Goal: Task Accomplishment & Management: Complete application form

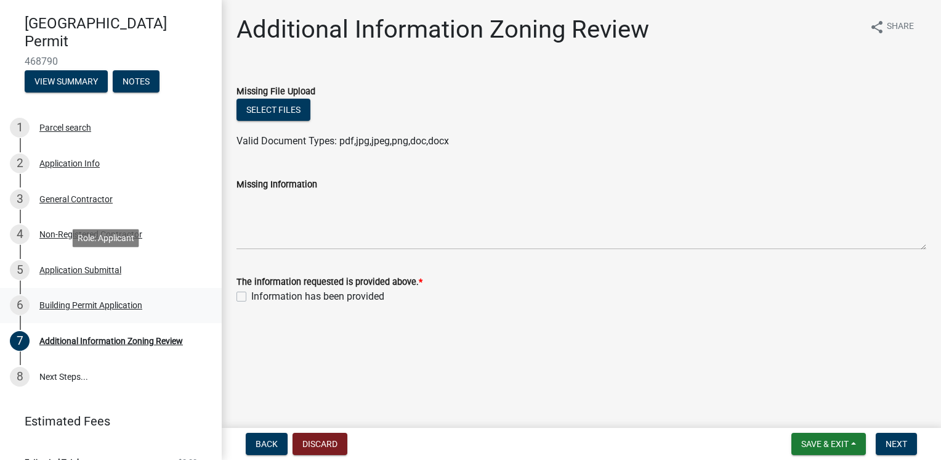
scroll to position [124, 0]
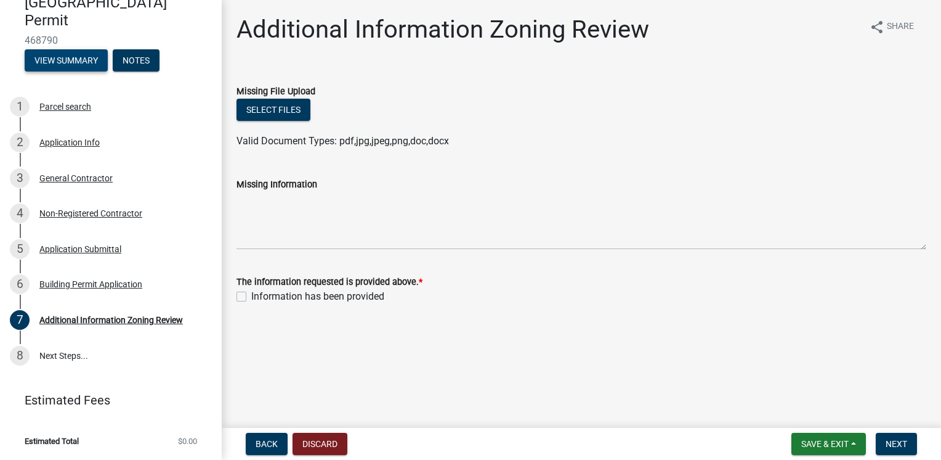
click at [80, 65] on button "View Summary" at bounding box center [66, 60] width 83 height 22
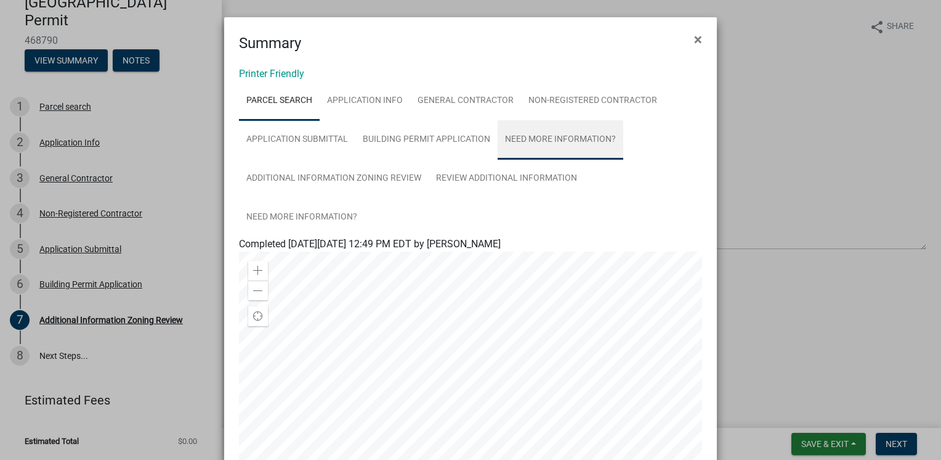
click at [539, 134] on link "Need More Information?" at bounding box center [561, 139] width 126 height 39
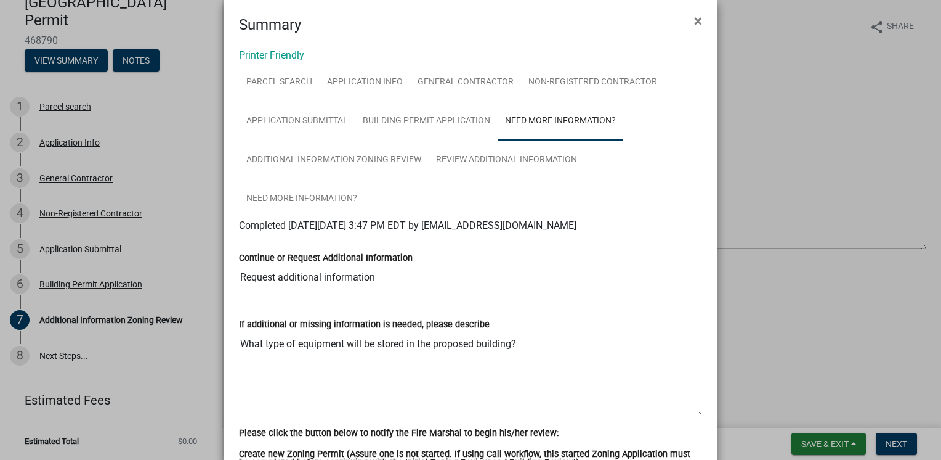
scroll to position [0, 0]
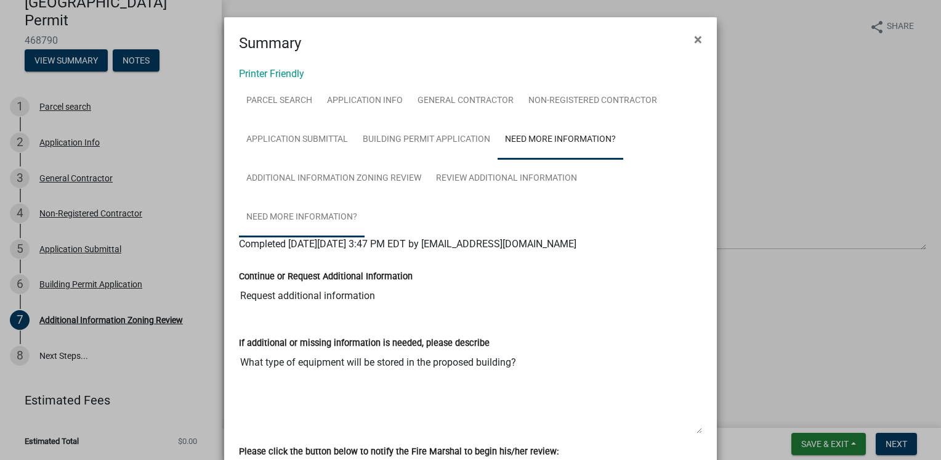
click at [288, 216] on link "Need More Information?" at bounding box center [302, 217] width 126 height 39
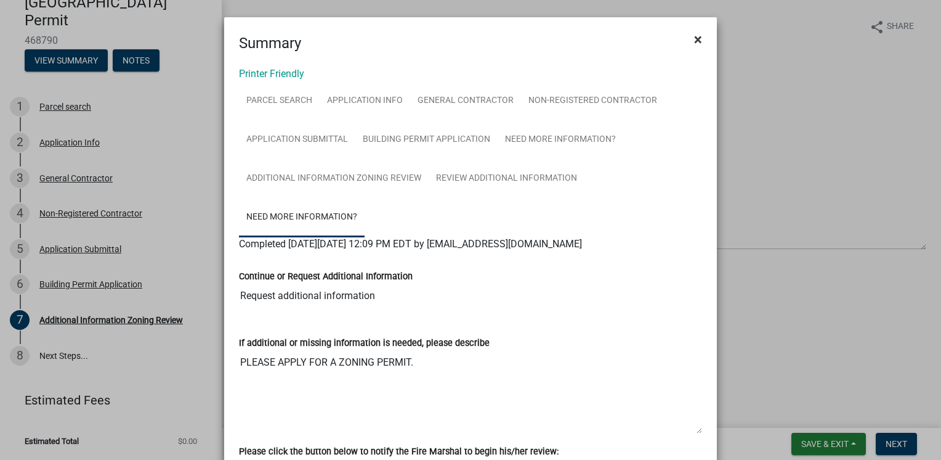
click at [676, 40] on span "×" at bounding box center [698, 39] width 8 height 17
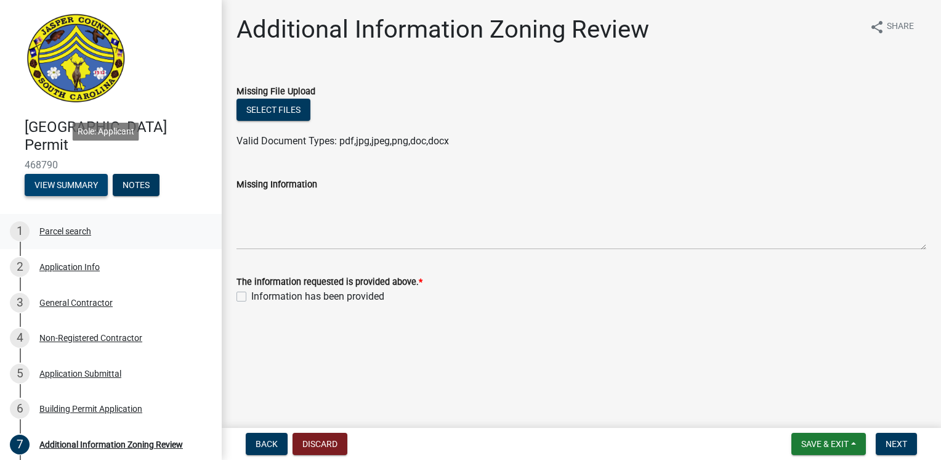
scroll to position [124, 0]
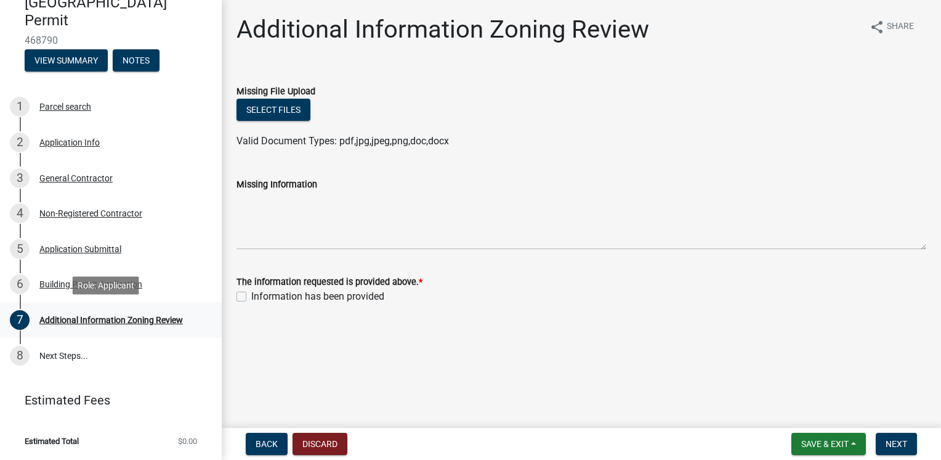
click at [139, 319] on div "Additional Information Zoning Review" at bounding box center [111, 319] width 144 height 9
click at [278, 109] on button "Select files" at bounding box center [274, 110] width 74 height 22
click at [290, 105] on button "Select files" at bounding box center [274, 110] width 74 height 22
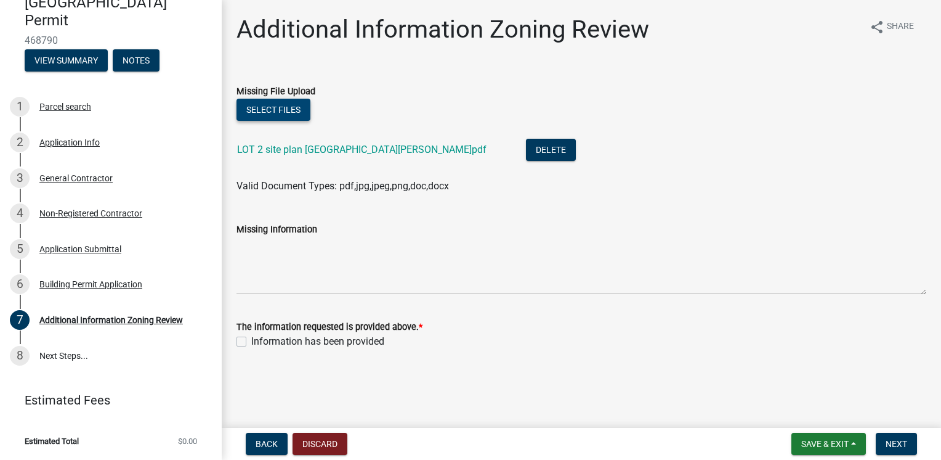
click at [270, 109] on button "Select files" at bounding box center [274, 110] width 74 height 22
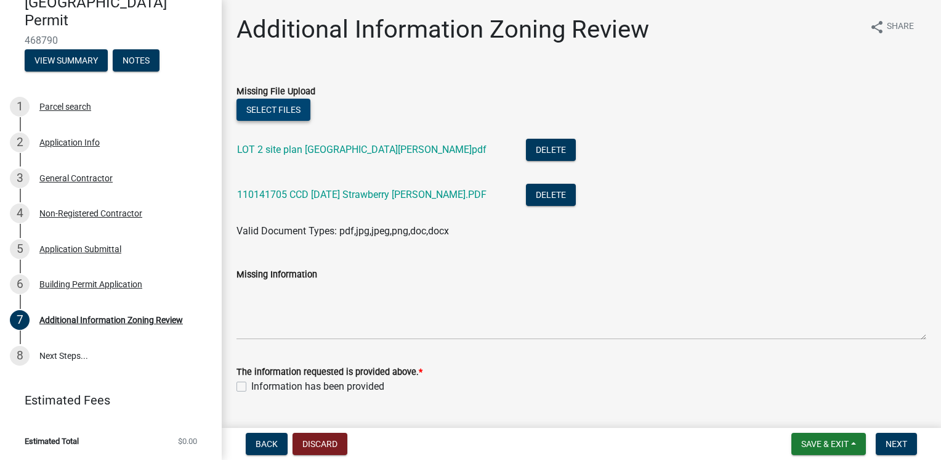
click at [277, 112] on button "Select files" at bounding box center [274, 110] width 74 height 22
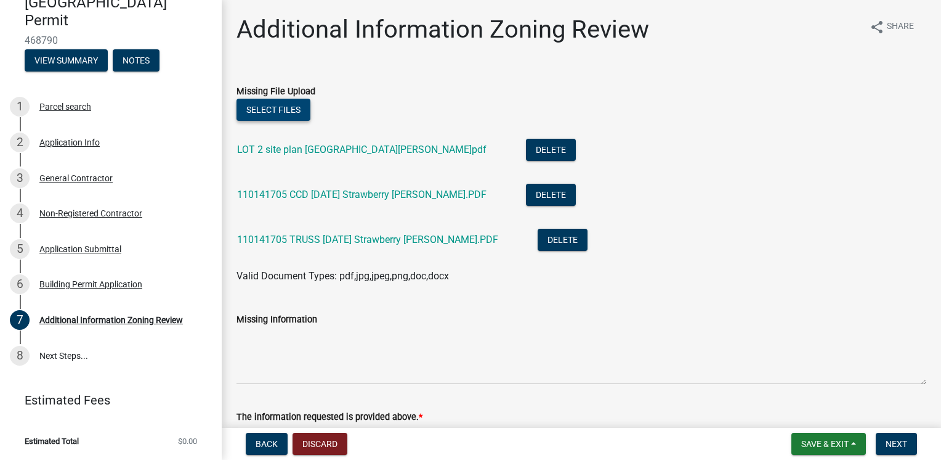
click at [272, 114] on button "Select files" at bounding box center [274, 110] width 74 height 22
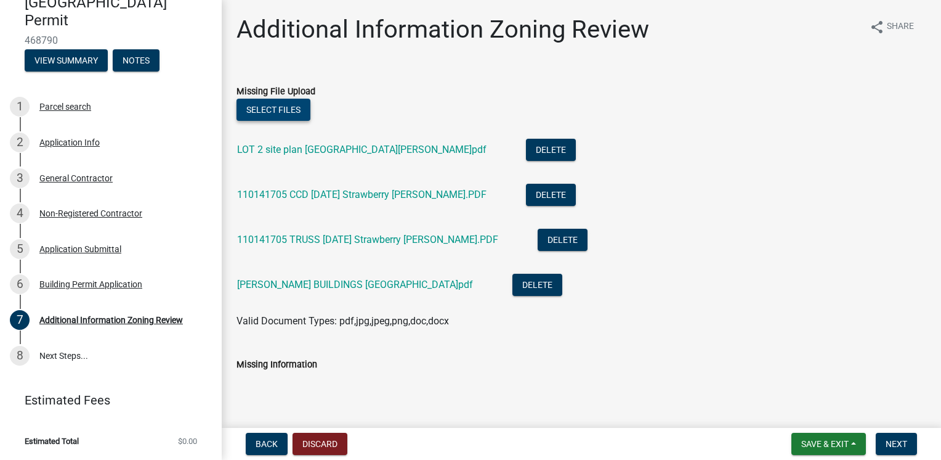
click at [281, 112] on button "Select files" at bounding box center [274, 110] width 74 height 22
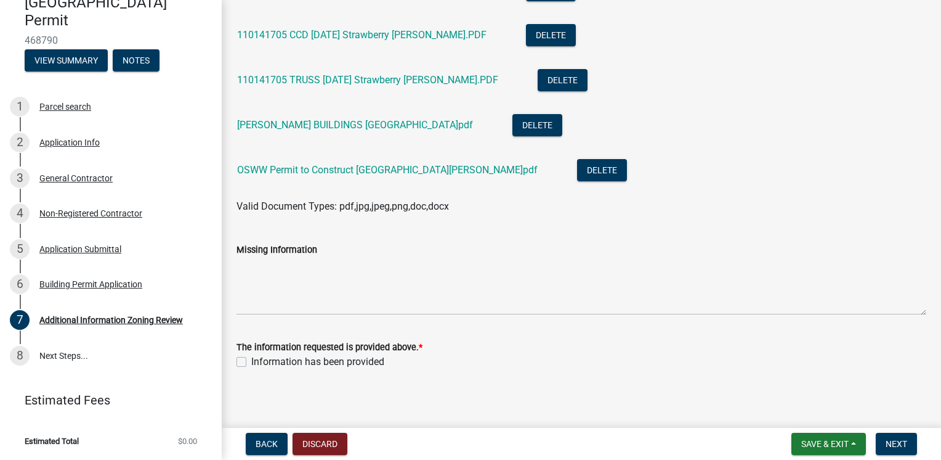
scroll to position [165, 0]
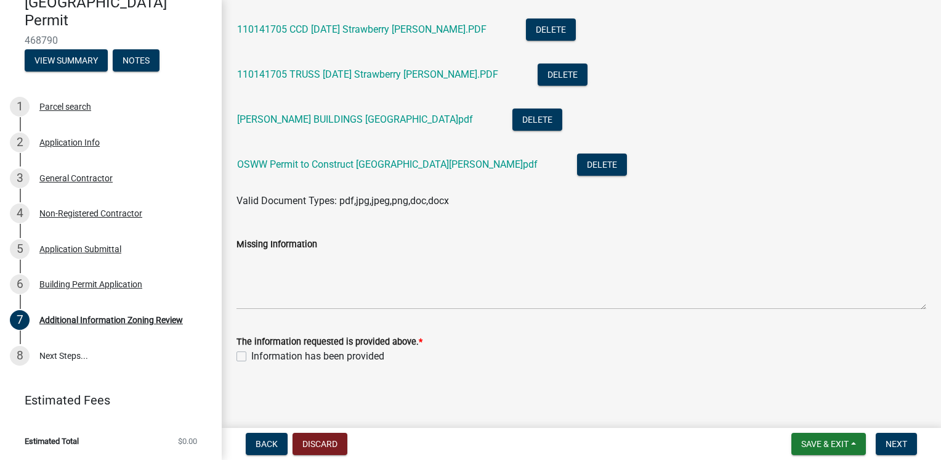
click at [251, 356] on label "Information has been provided" at bounding box center [317, 356] width 133 height 15
click at [251, 356] on input "Information has been provided" at bounding box center [255, 353] width 8 height 8
checkbox input "true"
click at [676, 442] on span "Next" at bounding box center [897, 444] width 22 height 10
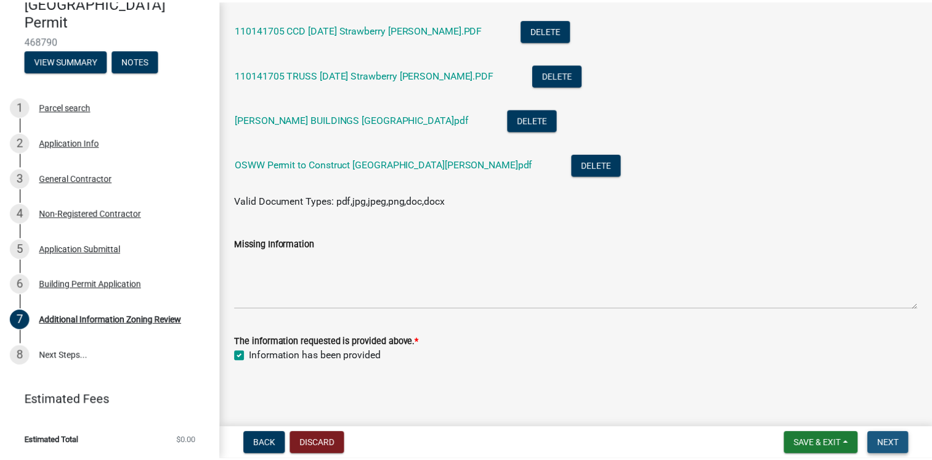
scroll to position [0, 0]
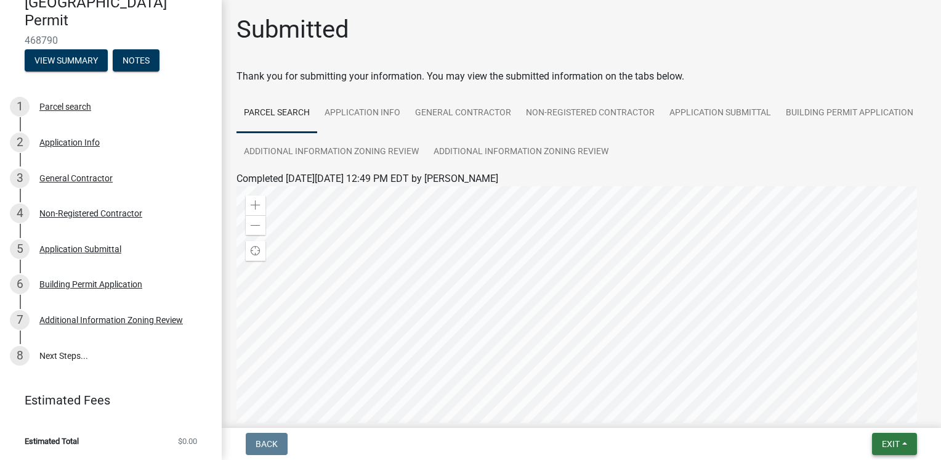
click at [676, 446] on span "Exit" at bounding box center [891, 444] width 18 height 10
click at [676, 413] on button "Save & Exit" at bounding box center [868, 412] width 99 height 30
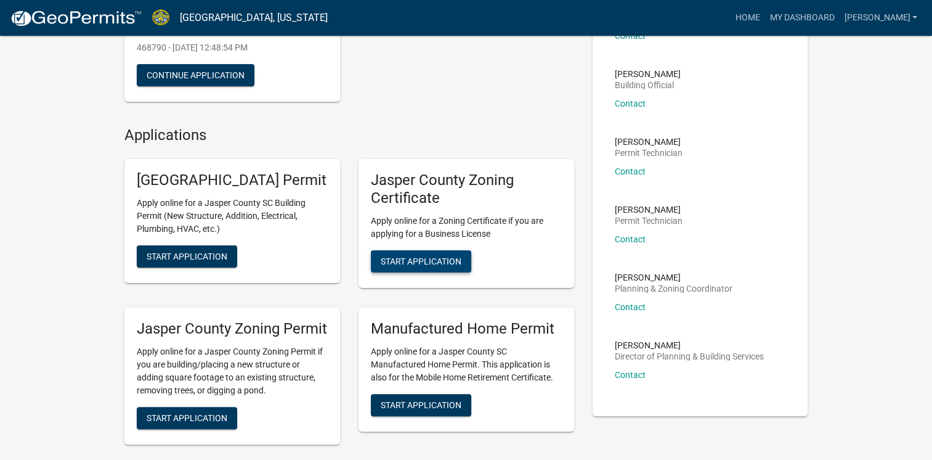
scroll to position [205, 0]
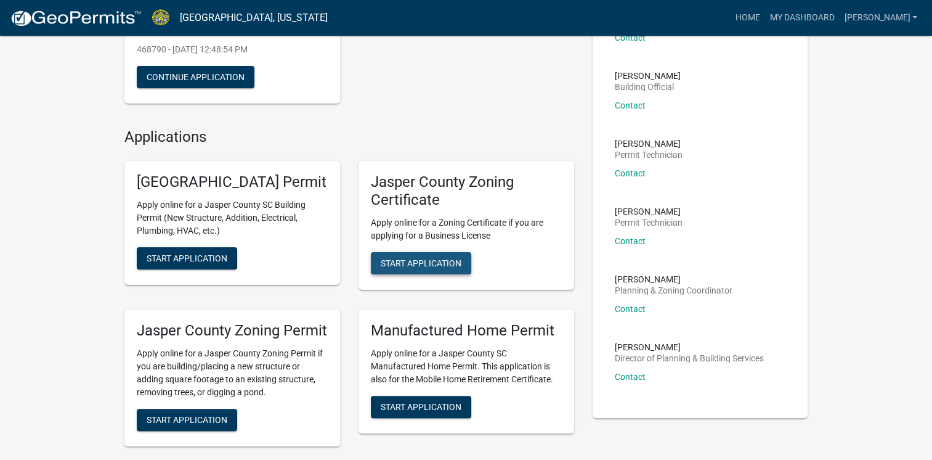
click at [420, 267] on span "Start Application" at bounding box center [421, 263] width 81 height 10
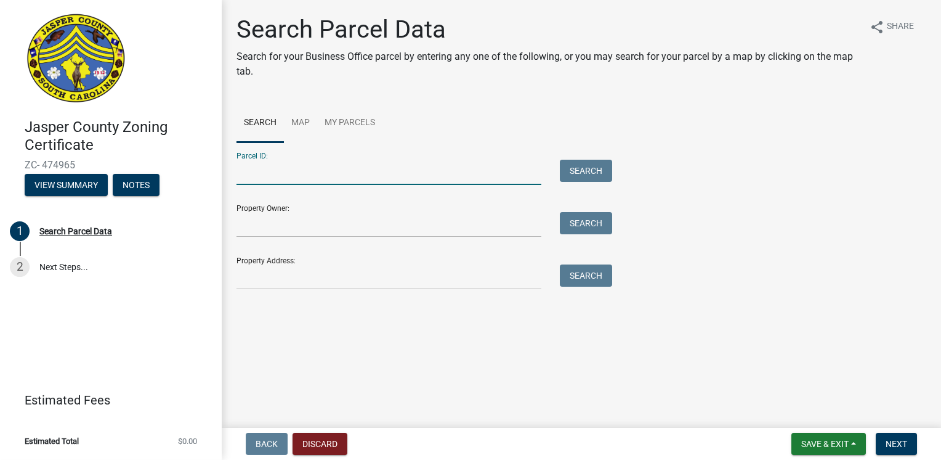
click at [286, 178] on input "Parcel ID:" at bounding box center [389, 172] width 305 height 25
type input "0830006082"
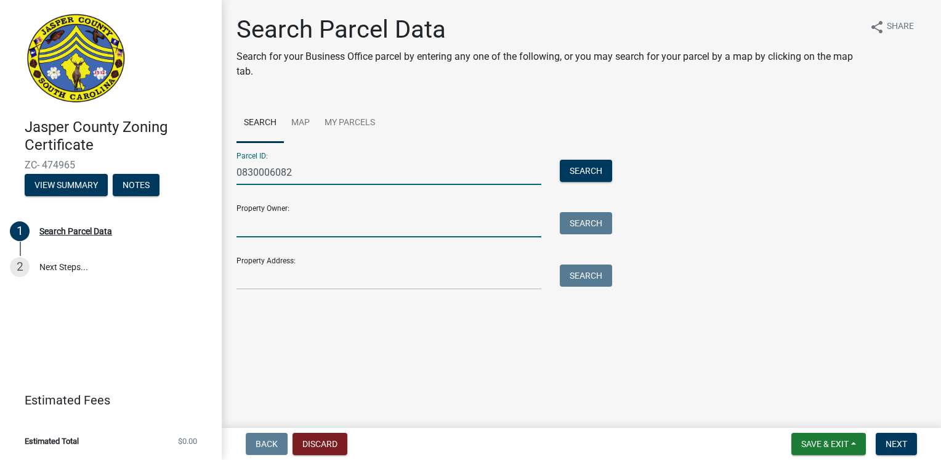
click at [250, 226] on input "Property Owner:" at bounding box center [389, 224] width 305 height 25
click at [563, 359] on main "Search Parcel Data Search for your Business Office parcel by entering any one o…" at bounding box center [582, 211] width 720 height 423
drag, startPoint x: 299, startPoint y: 171, endPoint x: 214, endPoint y: 167, distance: 85.1
click at [209, 167] on div "Jasper County Zoning Certificate ZC- 474965 View Summary Notes 1 Search Parcel …" at bounding box center [470, 230] width 941 height 460
type input "0830006081"
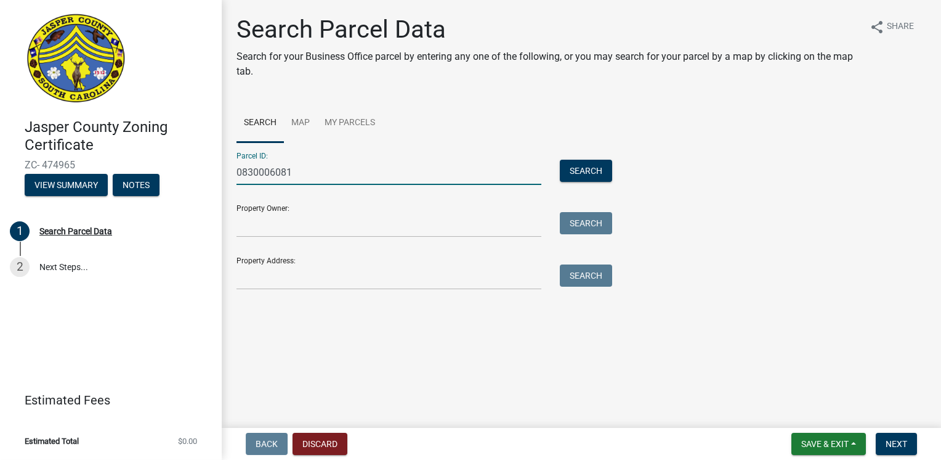
click at [479, 113] on ul "Search Map My Parcels" at bounding box center [582, 123] width 690 height 39
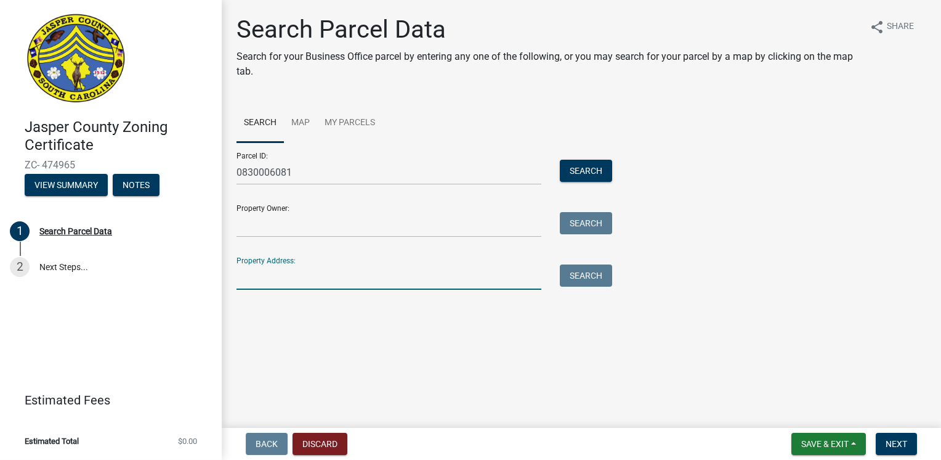
click at [278, 280] on input "Property Address:" at bounding box center [389, 276] width 305 height 25
click at [676, 349] on main "Search Parcel Data Search for your Business Office parcel by entering any one o…" at bounding box center [582, 211] width 720 height 423
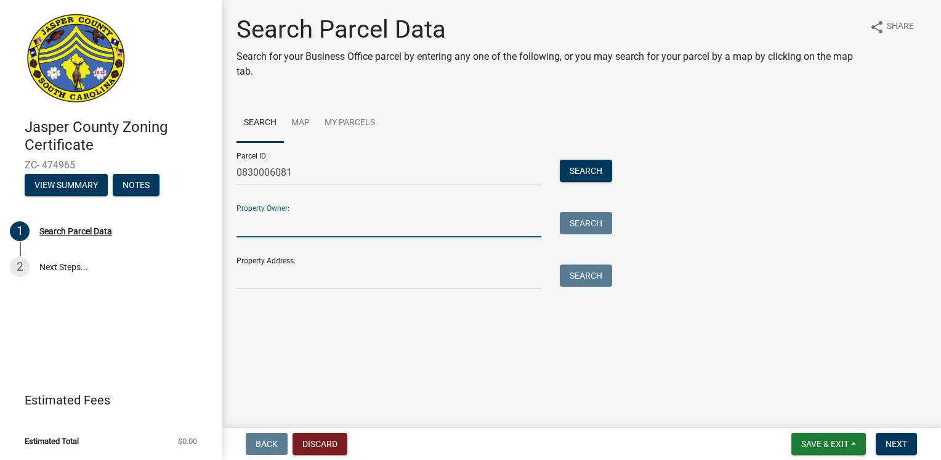
click at [265, 224] on input "Property Owner:" at bounding box center [389, 224] width 305 height 25
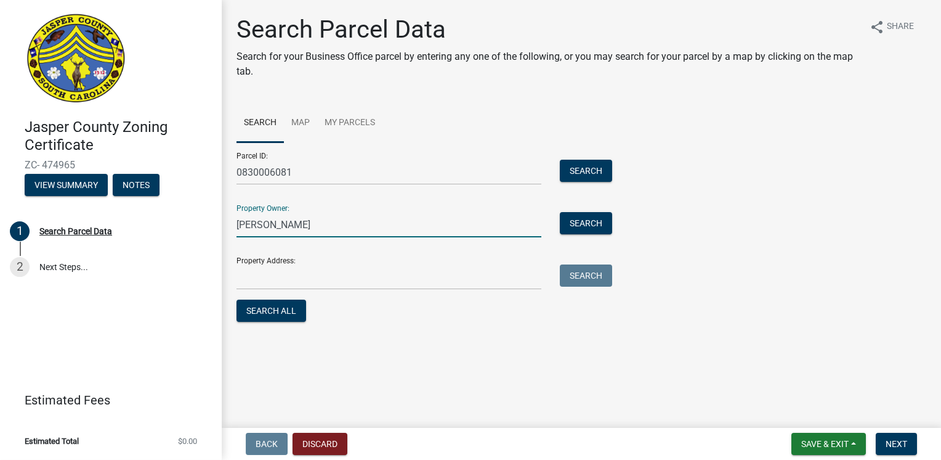
type input "[PERSON_NAME]"
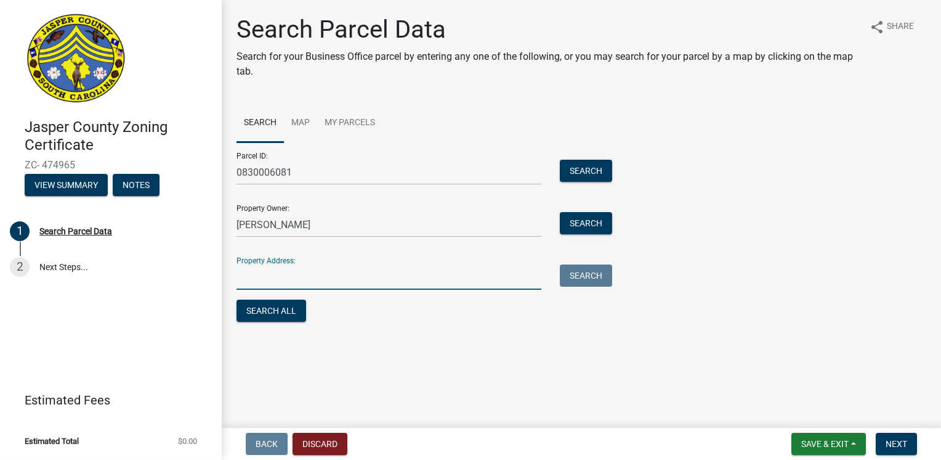
click at [286, 274] on input "Property Address:" at bounding box center [389, 276] width 305 height 25
type input "[STREET_ADDRESS]"
click at [580, 280] on button "Search" at bounding box center [586, 275] width 52 height 22
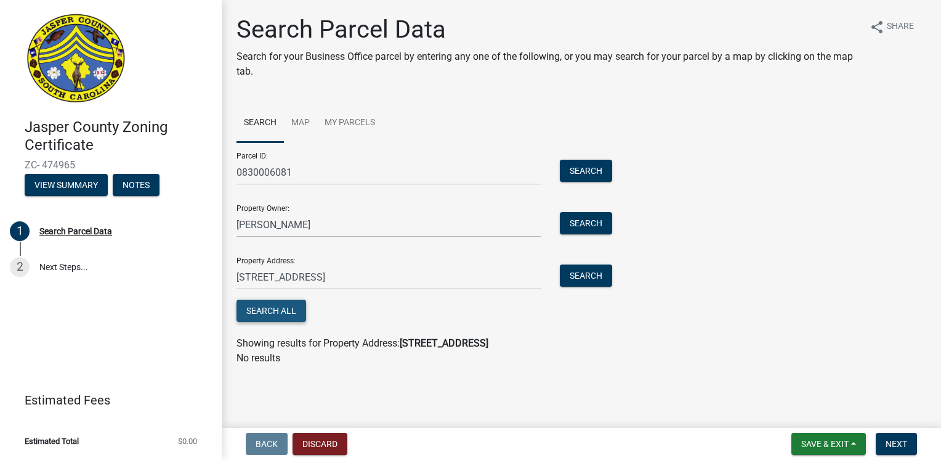
click at [295, 314] on button "Search All" at bounding box center [272, 310] width 70 height 22
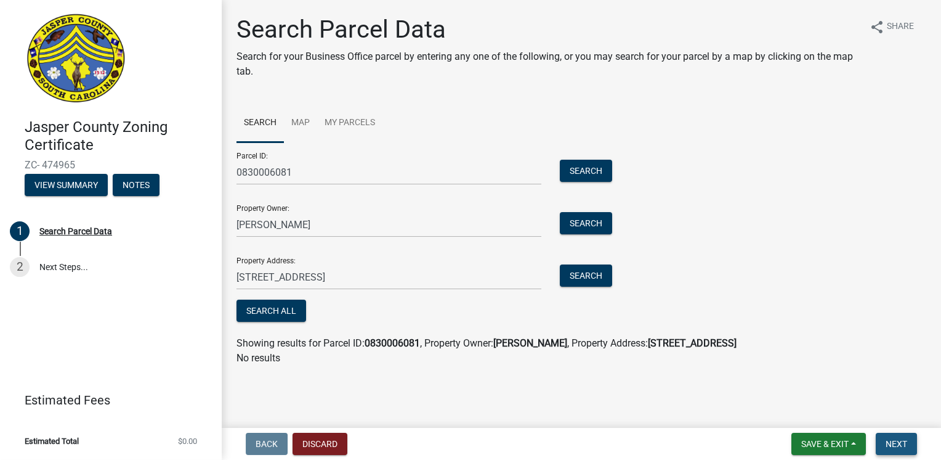
click at [676, 441] on span "Next" at bounding box center [897, 444] width 22 height 10
click at [299, 117] on link "Map" at bounding box center [300, 123] width 33 height 39
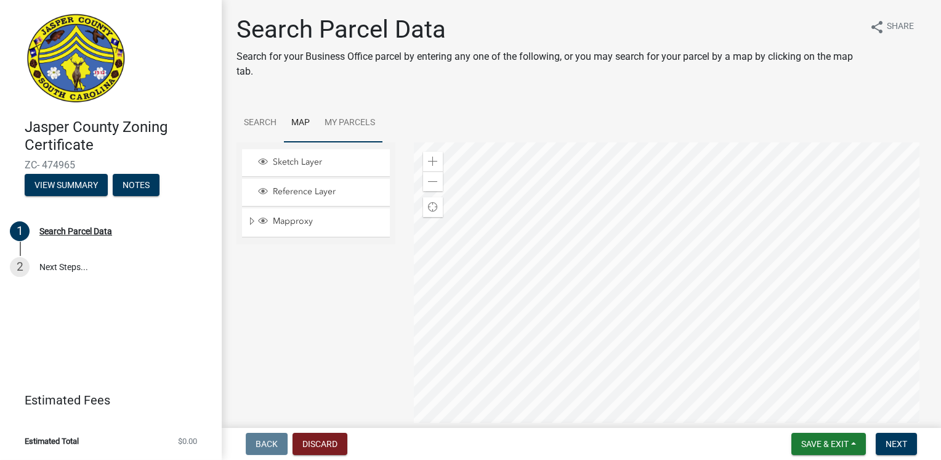
click at [349, 123] on link "My Parcels" at bounding box center [349, 123] width 65 height 39
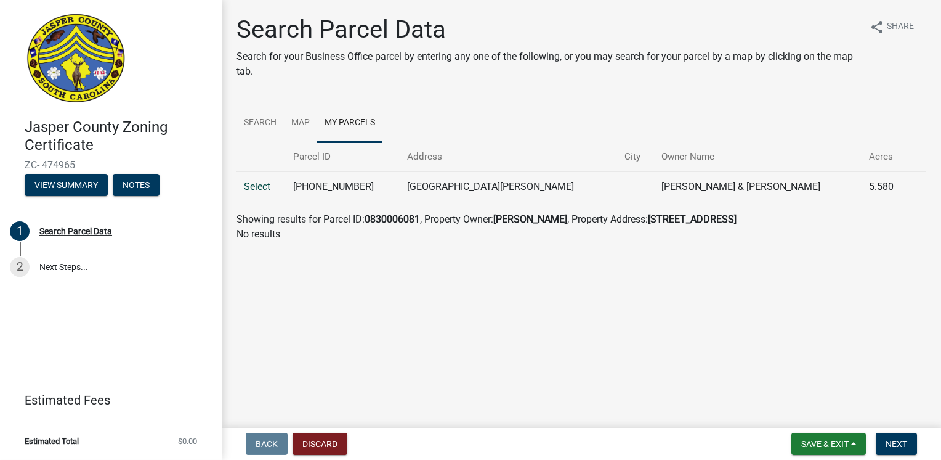
click at [256, 189] on link "Select" at bounding box center [257, 187] width 26 height 12
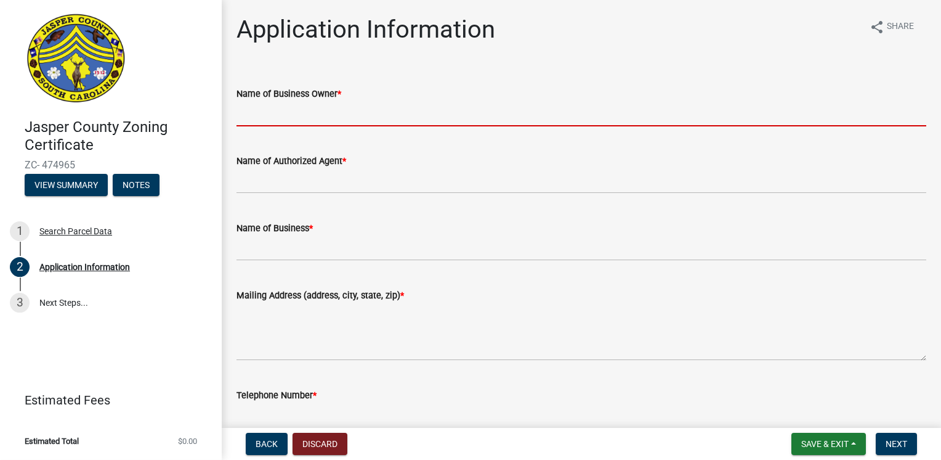
click at [273, 115] on input "Name of Business Owner *" at bounding box center [582, 113] width 690 height 25
type input "[PERSON_NAME] Buildings"
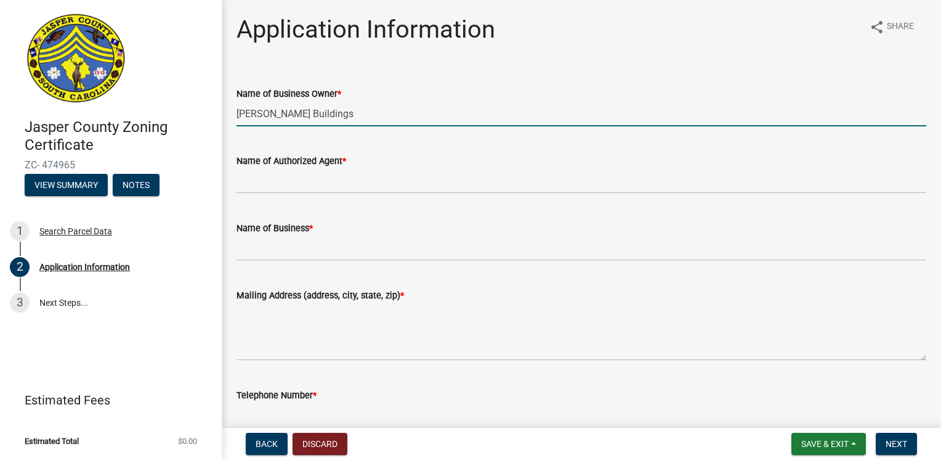
type input "[PERSON_NAME]"
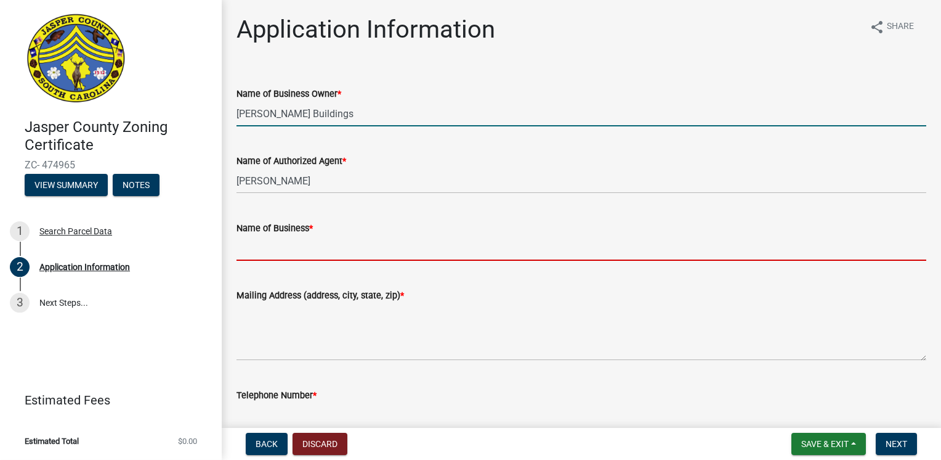
click at [275, 245] on input "Name of Business *" at bounding box center [582, 247] width 690 height 25
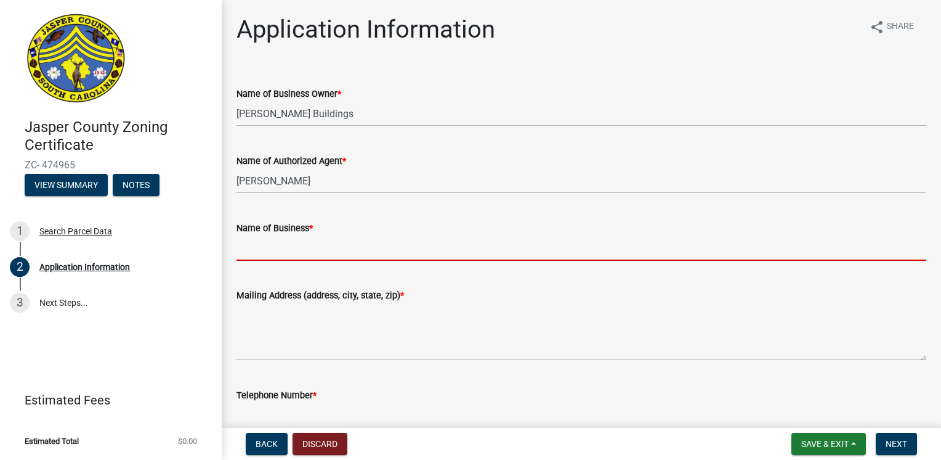
type input "[PERSON_NAME] Buildings"
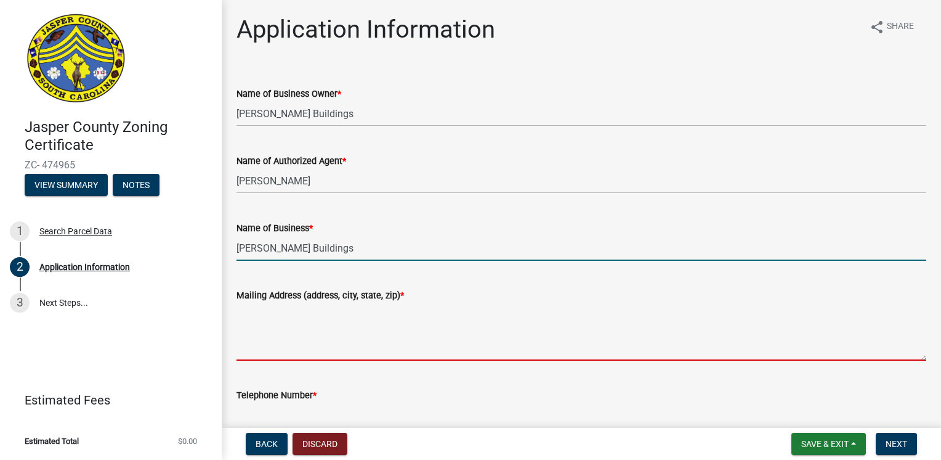
type textarea "P.O Box 399"
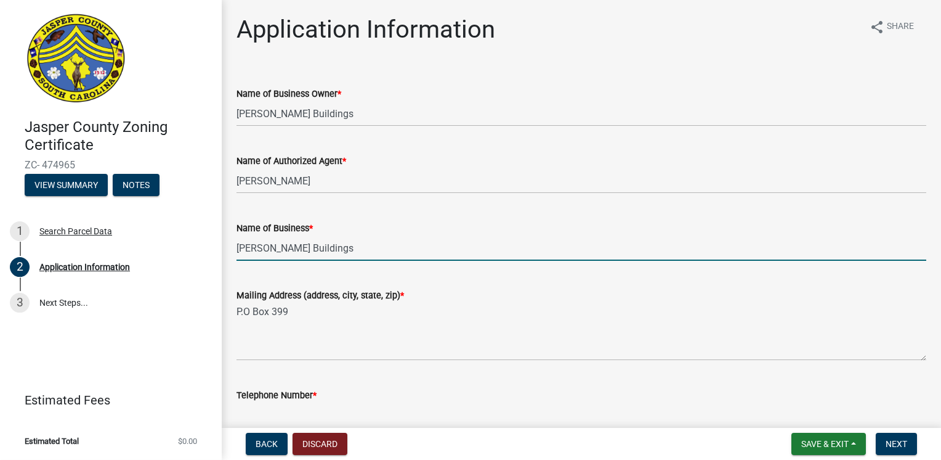
type input "8652717420"
type input "[EMAIL_ADDRESS][PERSON_NAME][DOMAIN_NAME]"
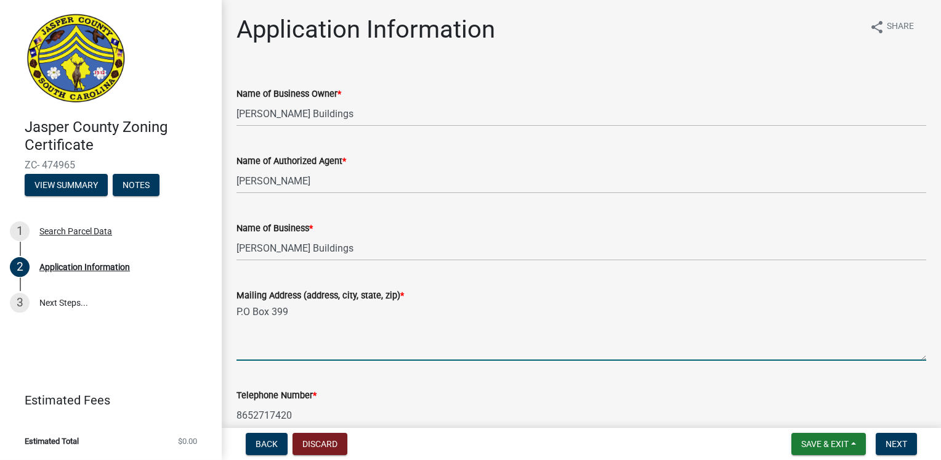
drag, startPoint x: 291, startPoint y: 313, endPoint x: 227, endPoint y: 308, distance: 64.9
click at [227, 308] on div "Mailing Address (address[GEOGRAPHIC_DATA]) * P.O Box 399" at bounding box center [581, 315] width 709 height 90
drag, startPoint x: 529, startPoint y: 291, endPoint x: 522, endPoint y: 295, distance: 7.7
click at [527, 291] on div "Mailing Address (address, city, state, zip) *" at bounding box center [582, 295] width 690 height 15
click at [404, 321] on textarea "[STREET_ADDRESS][PERSON_NAME]" at bounding box center [582, 332] width 690 height 58
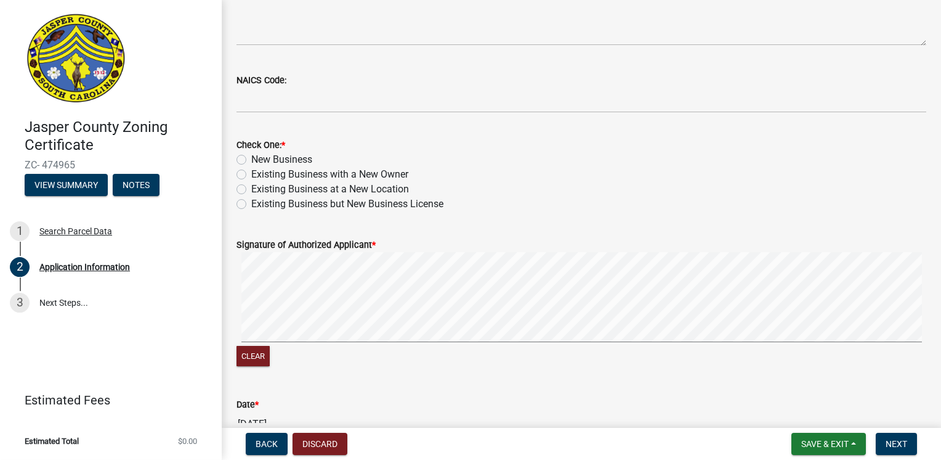
scroll to position [410, 0]
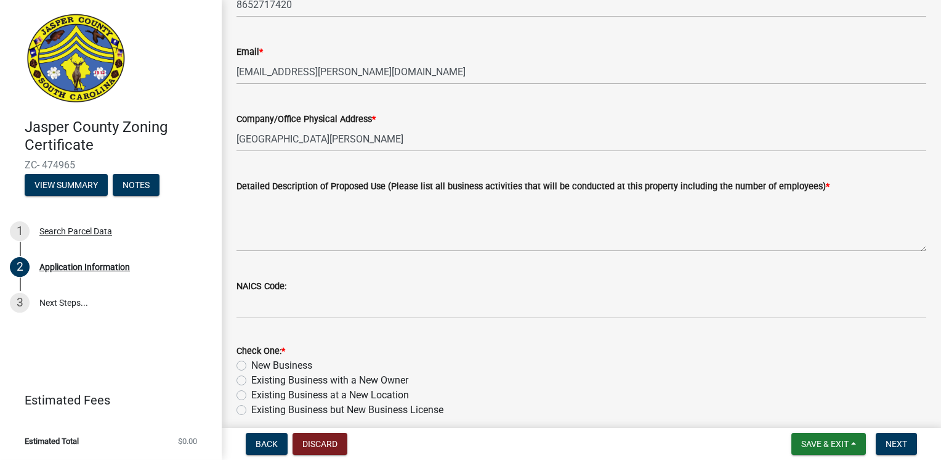
type textarea "[STREET_ADDRESS][PERSON_NAME]"
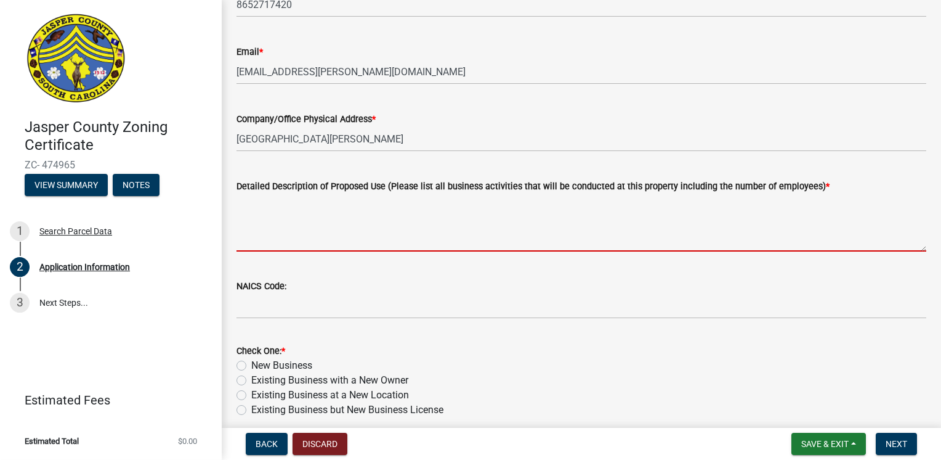
click at [293, 240] on textarea "Detailed Description of Proposed Use (Please list all business activities that …" at bounding box center [582, 222] width 690 height 58
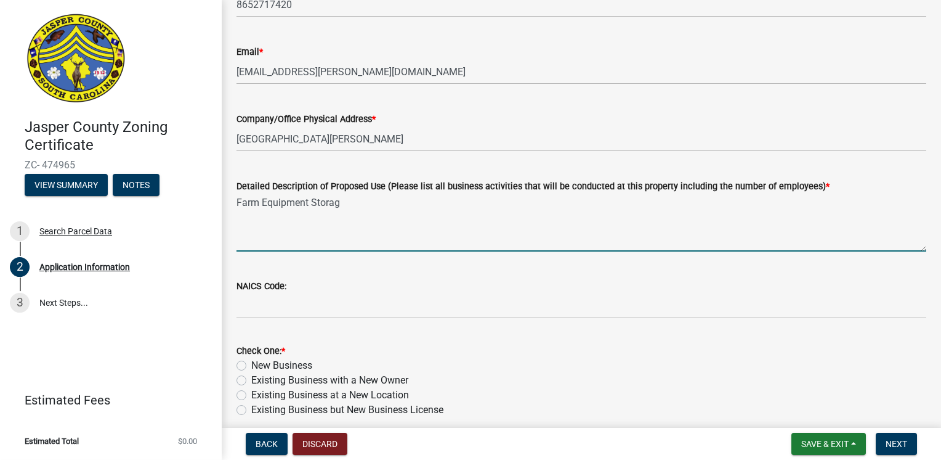
type textarea "Farm Equipment Storage"
click at [360, 223] on textarea "Farm Equipment Storage" at bounding box center [582, 222] width 690 height 58
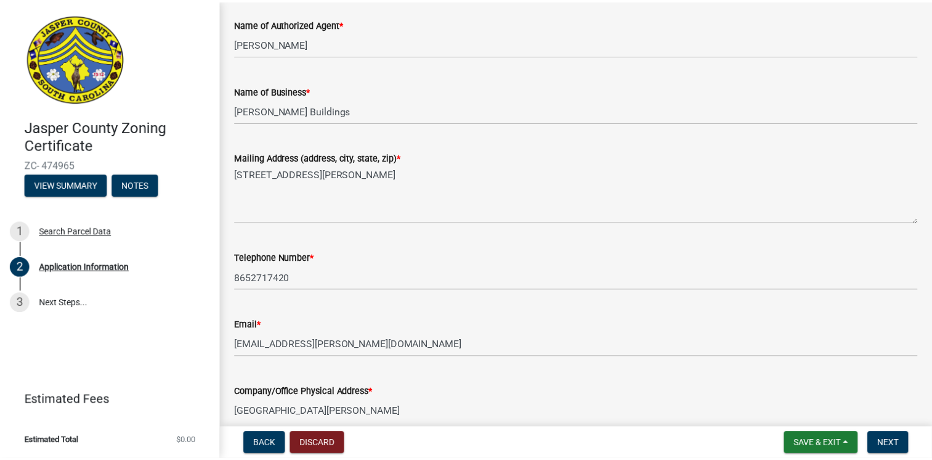
scroll to position [0, 0]
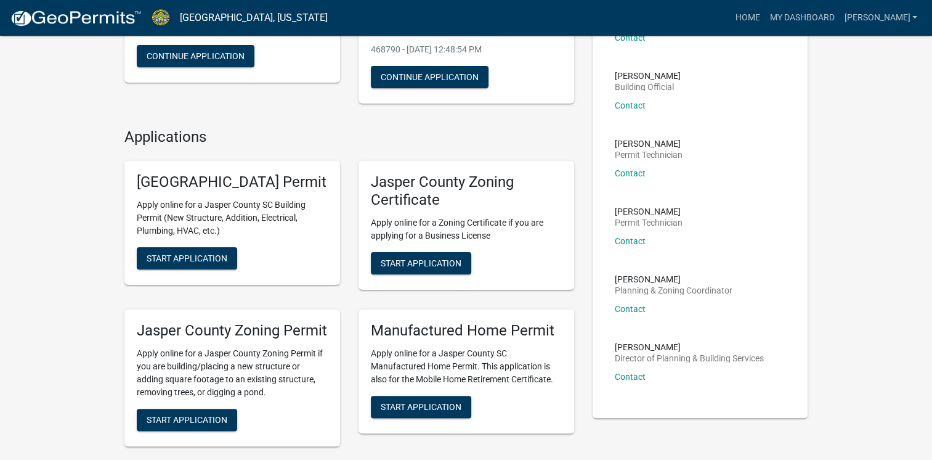
scroll to position [410, 0]
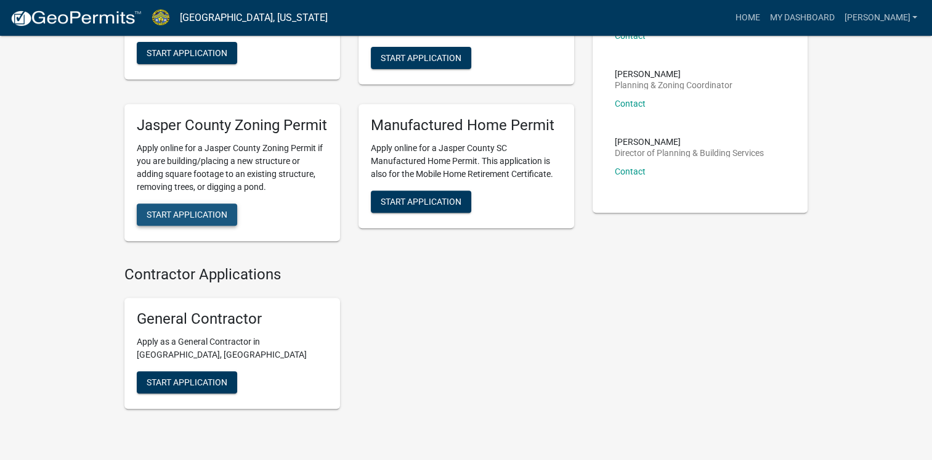
click at [168, 219] on span "Start Application" at bounding box center [187, 214] width 81 height 10
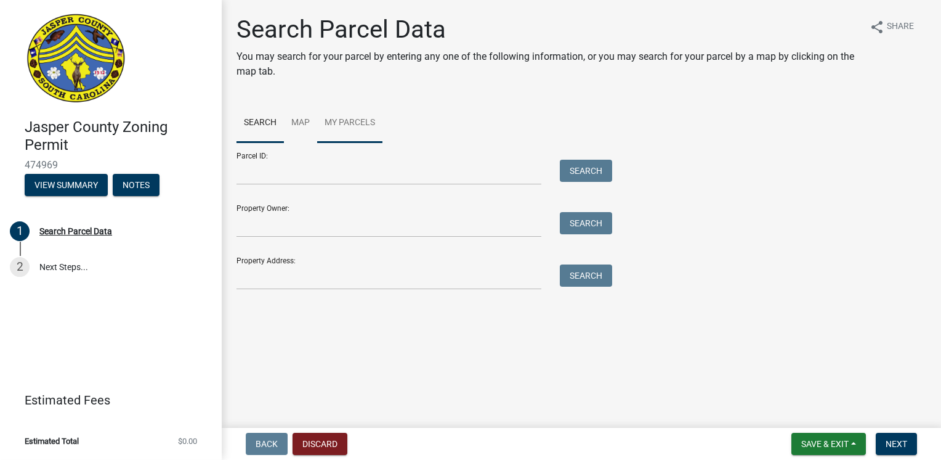
click at [338, 123] on link "My Parcels" at bounding box center [349, 123] width 65 height 39
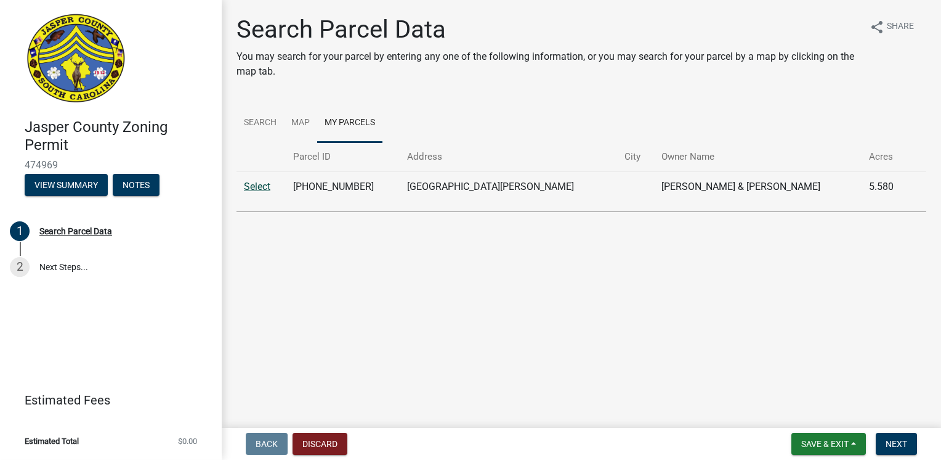
click at [249, 186] on link "Select" at bounding box center [257, 187] width 26 height 12
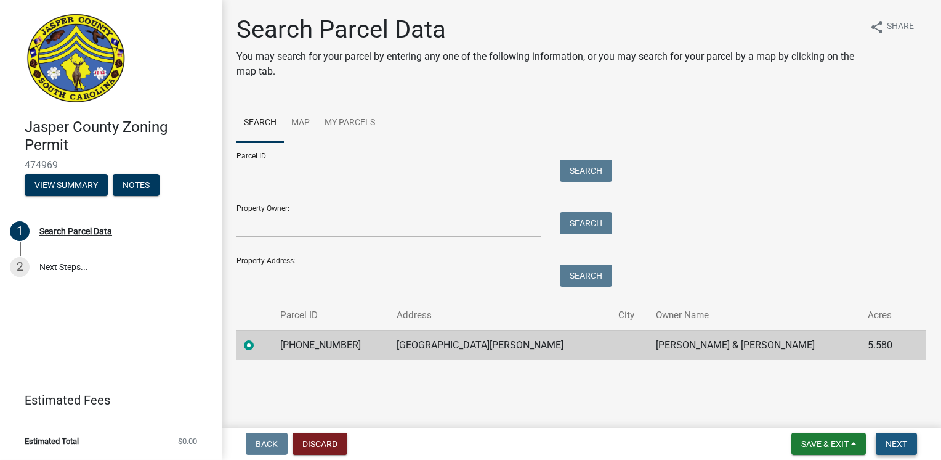
click at [676, 446] on span "Next" at bounding box center [897, 444] width 22 height 10
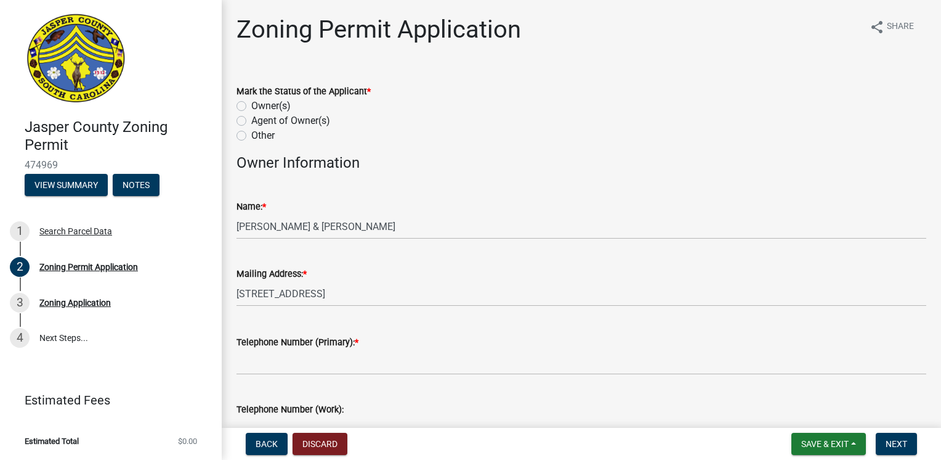
click at [251, 123] on label "Agent of Owner(s)" at bounding box center [290, 120] width 79 height 15
click at [251, 121] on input "Agent of Owner(s)" at bounding box center [255, 117] width 8 height 8
radio input "true"
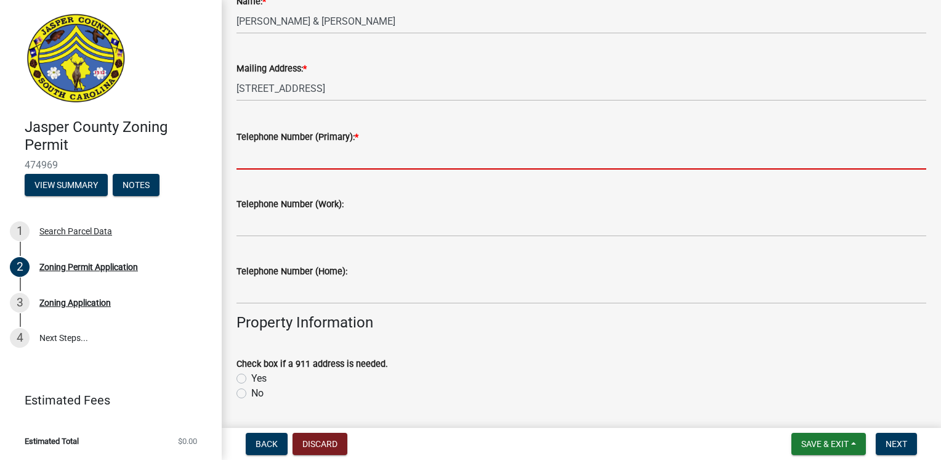
click at [284, 155] on input "Telephone Number (Primary): *" at bounding box center [582, 156] width 690 height 25
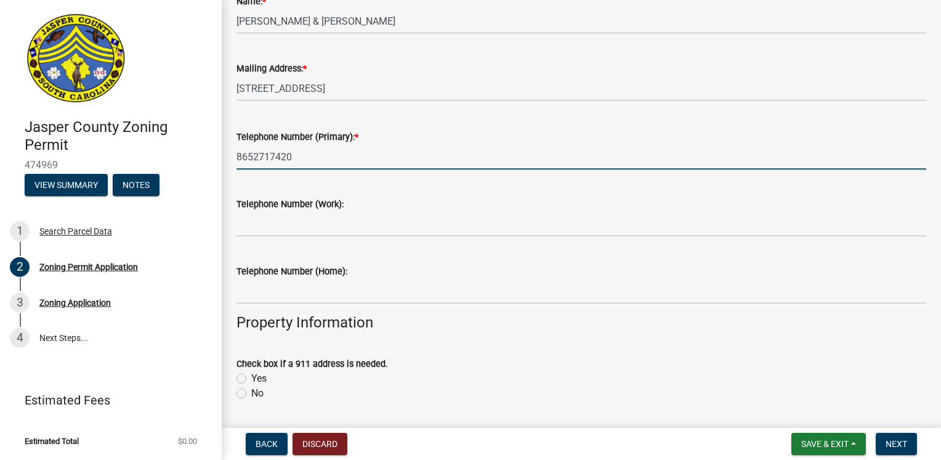
type input "8652717420"
click at [550, 258] on div "Telephone Number (Home):" at bounding box center [582, 274] width 690 height 57
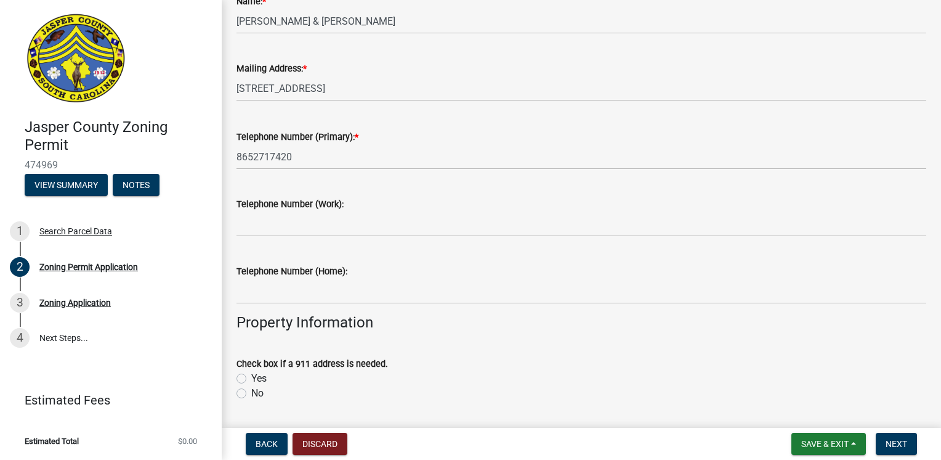
click at [251, 393] on label "No" at bounding box center [257, 393] width 12 height 15
click at [251, 393] on input "No" at bounding box center [255, 390] width 8 height 8
radio input "true"
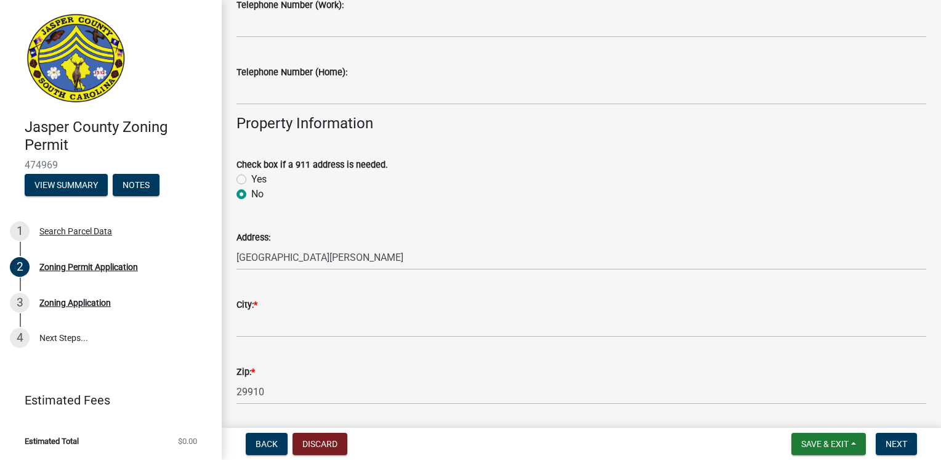
scroll to position [410, 0]
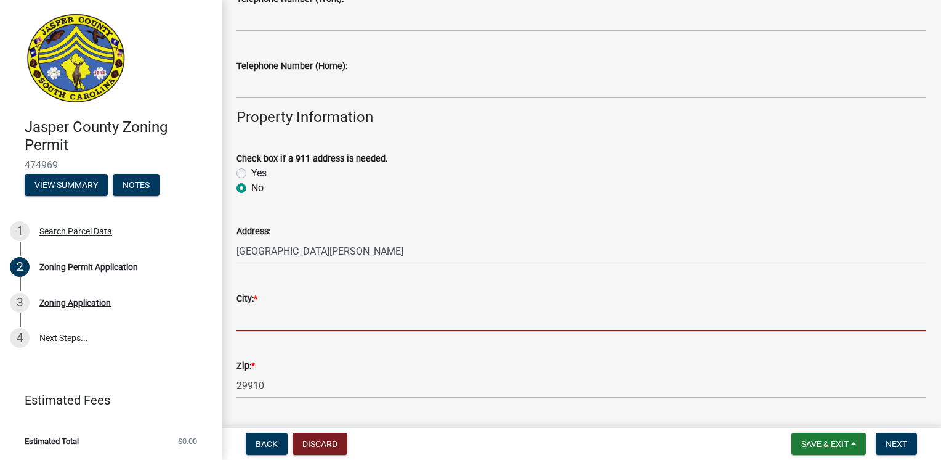
click at [274, 312] on input "City: *" at bounding box center [582, 318] width 690 height 25
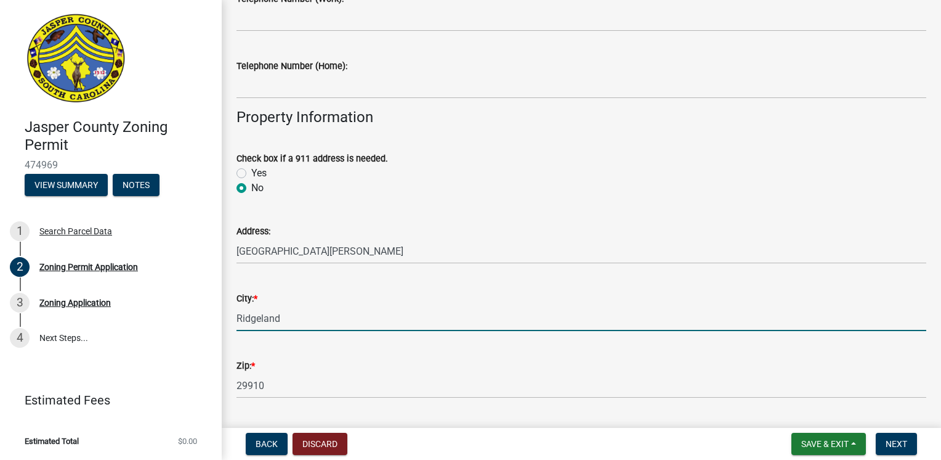
type input "Ridgeland"
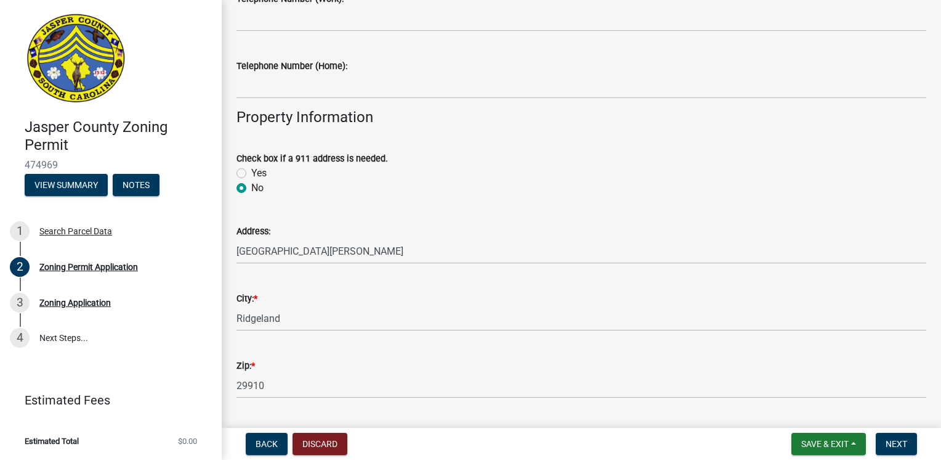
click at [552, 345] on div "Zip: * 29910" at bounding box center [582, 369] width 690 height 57
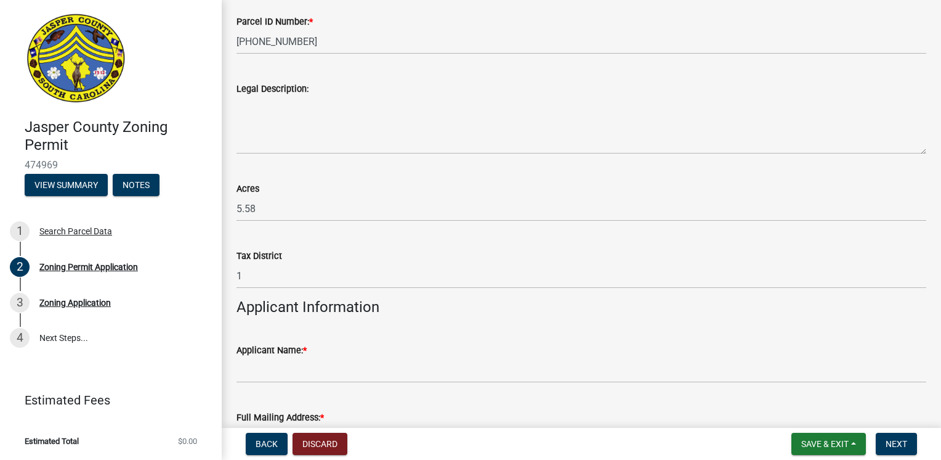
scroll to position [1026, 0]
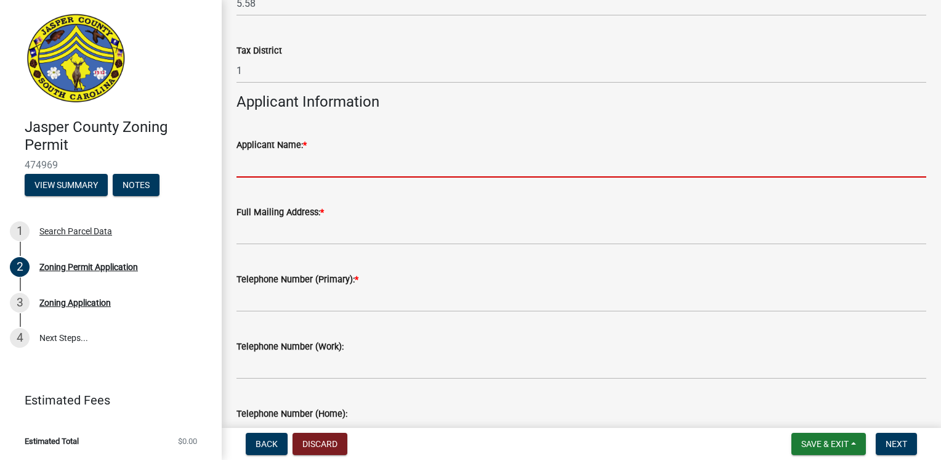
click at [267, 163] on input "Applicant Name: *" at bounding box center [582, 164] width 690 height 25
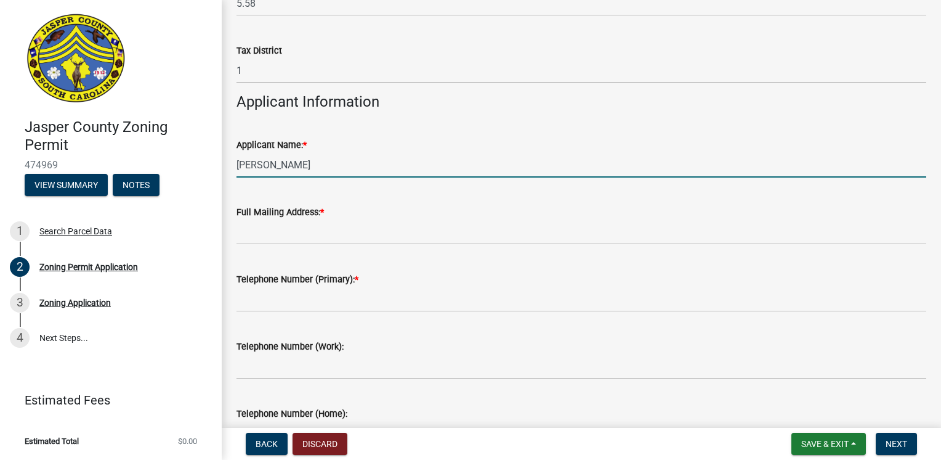
type input "[PERSON_NAME]"
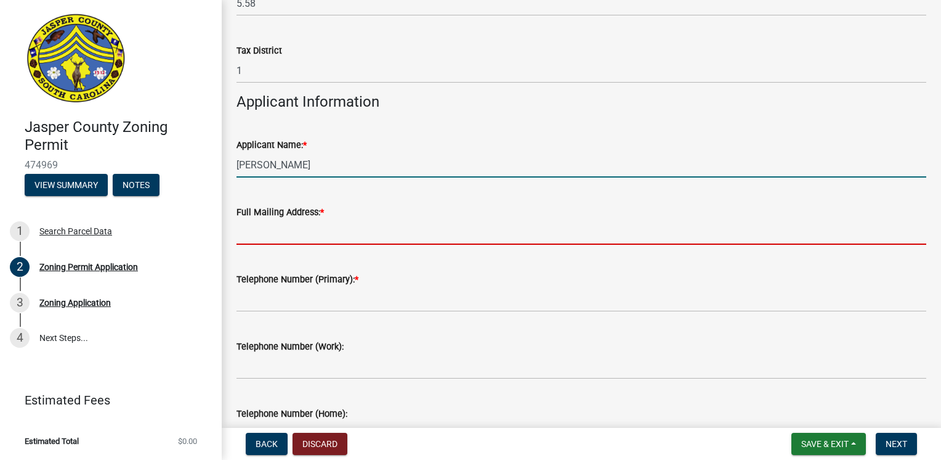
click at [281, 230] on input "Full Mailing Address: *" at bounding box center [582, 231] width 690 height 25
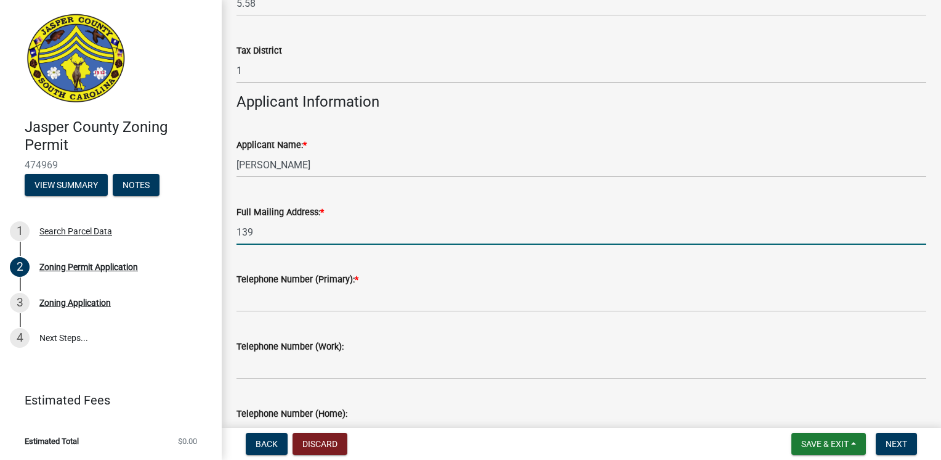
type input "[STREET_ADDRESS]"
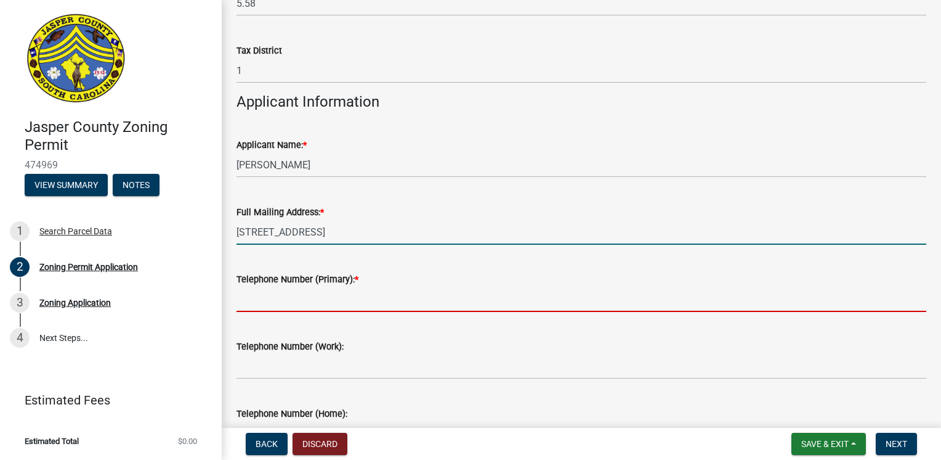
type input "8652717420"
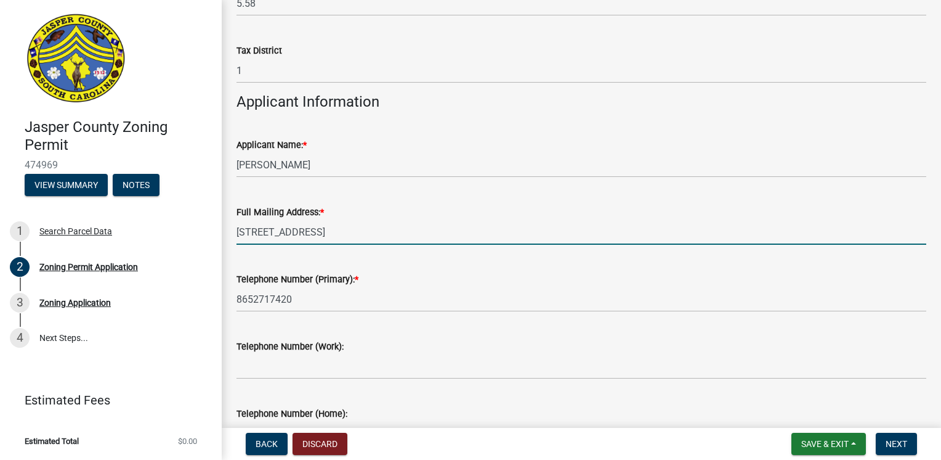
type input "155 BLYTHE IS DR"
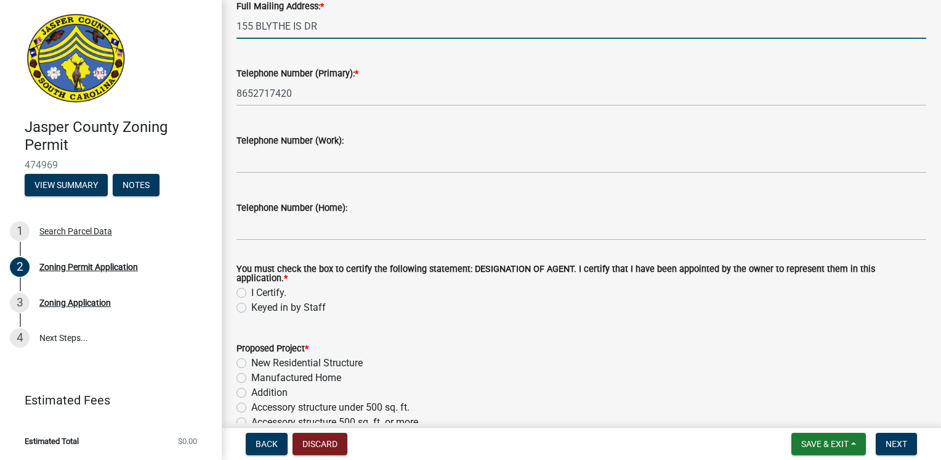
click at [251, 291] on label "I Certify." at bounding box center [268, 292] width 35 height 15
click at [251, 291] on input "I Certify." at bounding box center [255, 289] width 8 height 8
radio input "true"
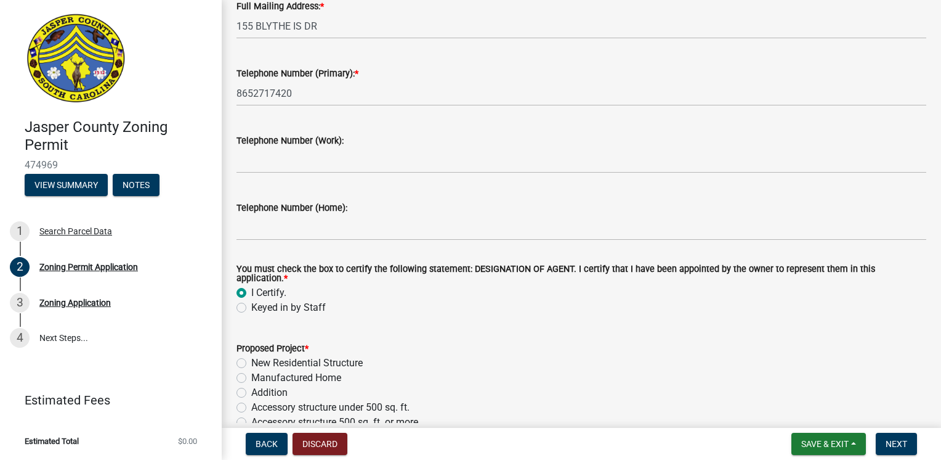
scroll to position [1437, 0]
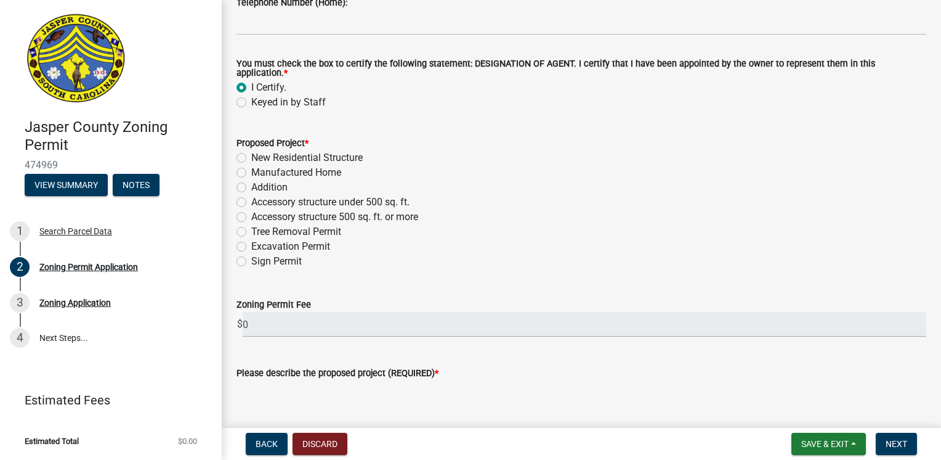
click at [251, 211] on label "Accessory structure 500 sq. ft. or more" at bounding box center [334, 216] width 167 height 15
click at [251, 211] on input "Accessory structure 500 sq. ft. or more" at bounding box center [255, 213] width 8 height 8
radio input "true"
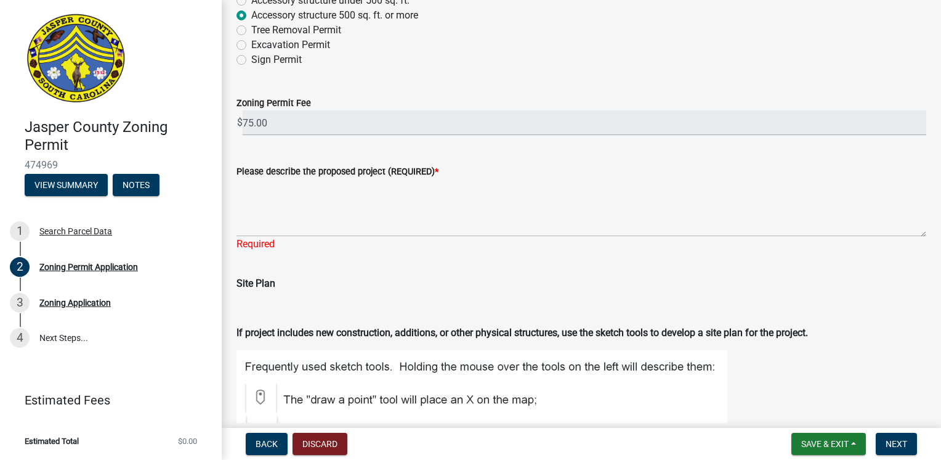
scroll to position [1643, 0]
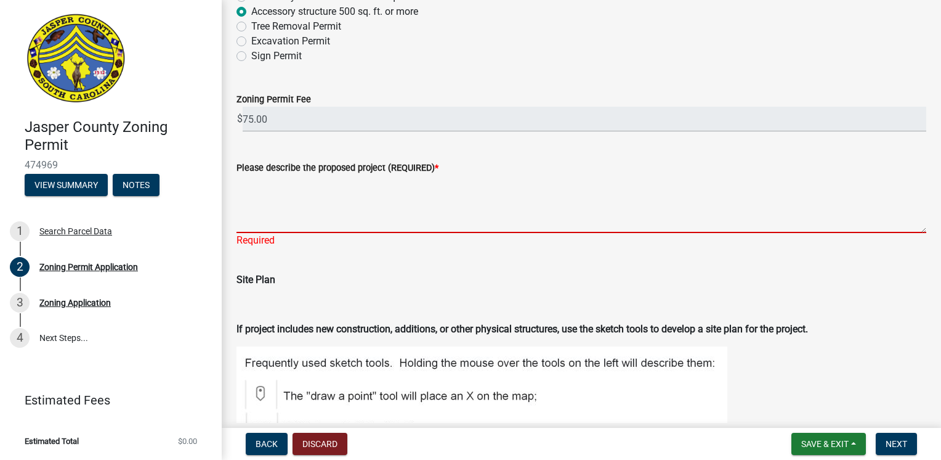
click at [269, 213] on textarea "Please describe the proposed project (REQUIRED) *" at bounding box center [582, 204] width 690 height 58
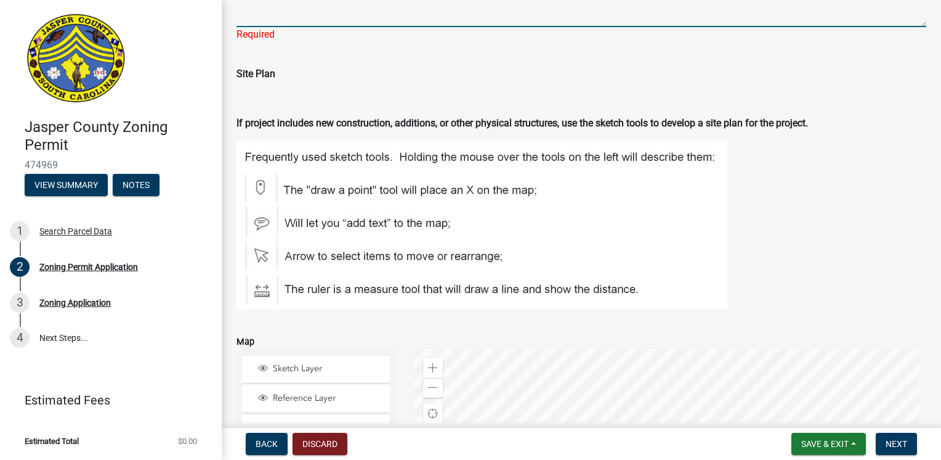
scroll to position [2054, 0]
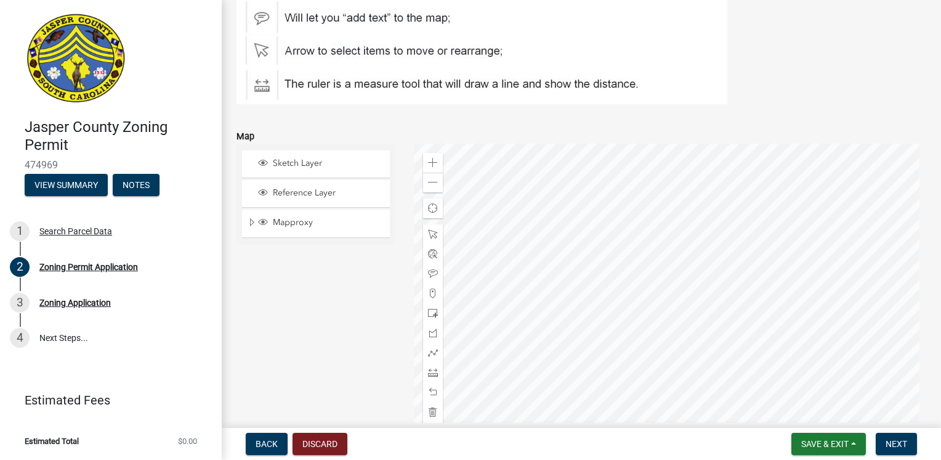
type textarea "Farm and equipment Storage"
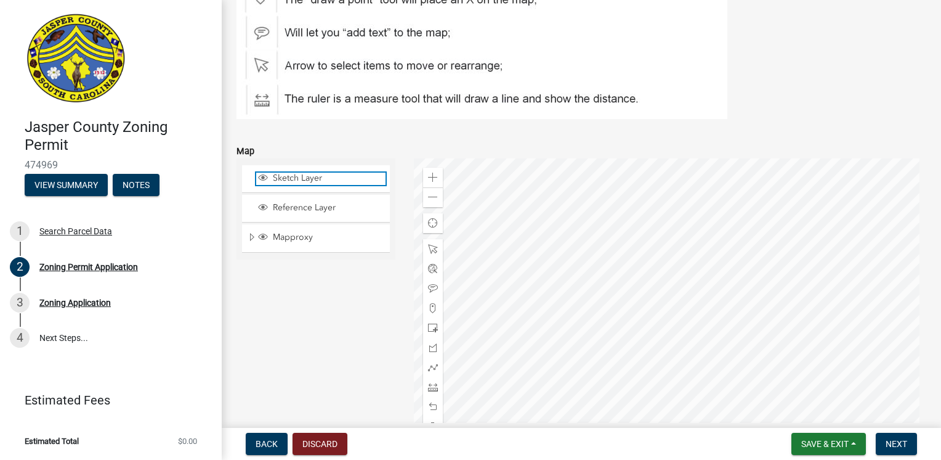
click at [290, 173] on span "Sketch Layer" at bounding box center [328, 178] width 116 height 11
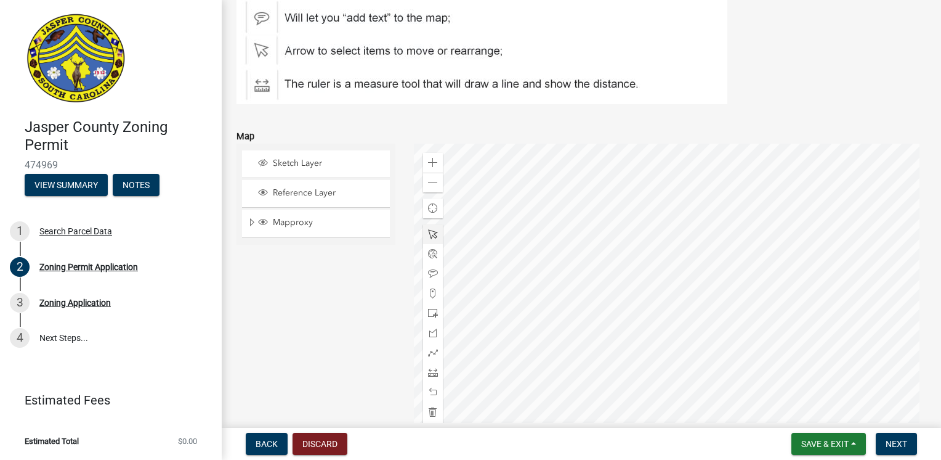
click at [676, 266] on div at bounding box center [670, 298] width 513 height 308
click at [676, 267] on div at bounding box center [670, 298] width 513 height 308
click at [428, 288] on span at bounding box center [433, 293] width 10 height 10
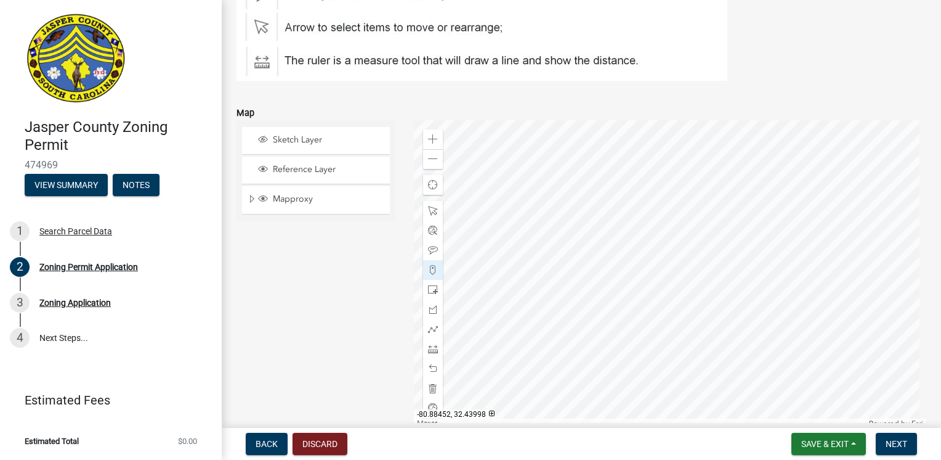
click at [676, 248] on div at bounding box center [670, 274] width 513 height 308
click at [676, 252] on div at bounding box center [670, 274] width 513 height 308
click at [676, 248] on div at bounding box center [670, 274] width 513 height 308
click at [431, 265] on span at bounding box center [433, 270] width 10 height 10
click at [432, 265] on span at bounding box center [433, 270] width 10 height 10
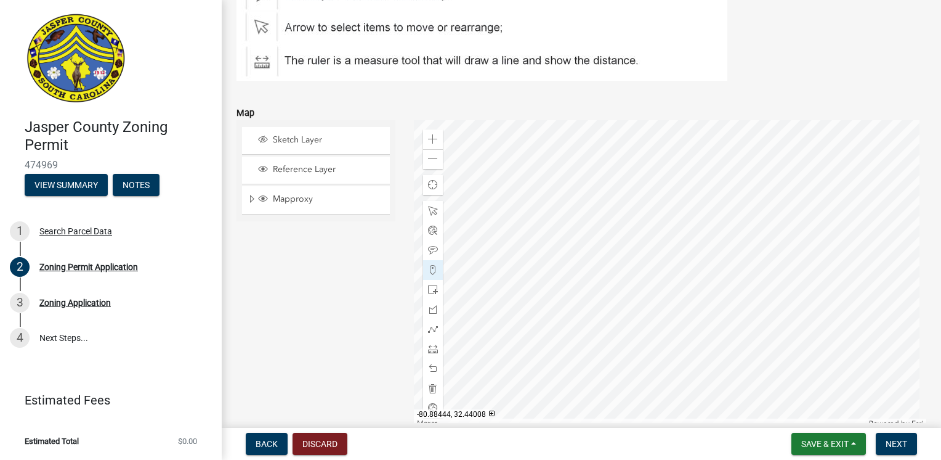
click at [676, 245] on div at bounding box center [670, 274] width 513 height 308
click at [428, 206] on span at bounding box center [433, 211] width 10 height 10
click at [676, 248] on div at bounding box center [670, 274] width 513 height 308
click at [429, 265] on span at bounding box center [433, 270] width 10 height 10
click at [430, 265] on span at bounding box center [433, 270] width 10 height 10
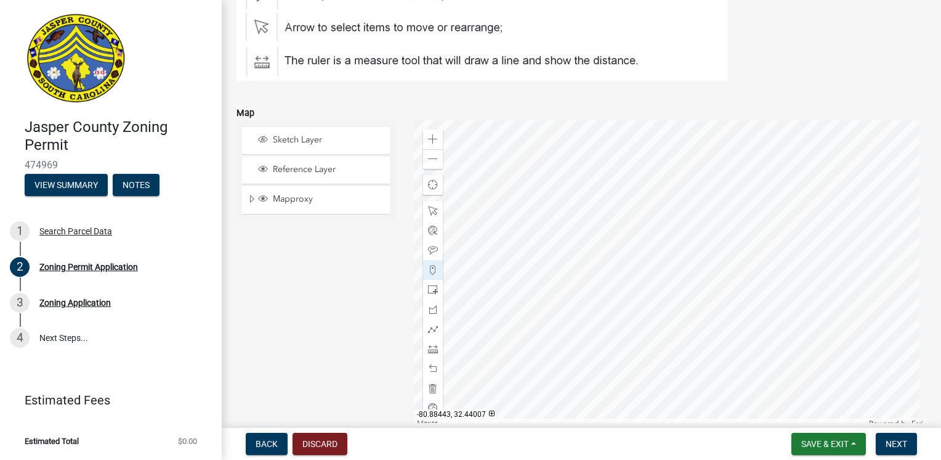
click at [676, 236] on div at bounding box center [670, 274] width 513 height 308
click at [676, 230] on div at bounding box center [670, 274] width 513 height 308
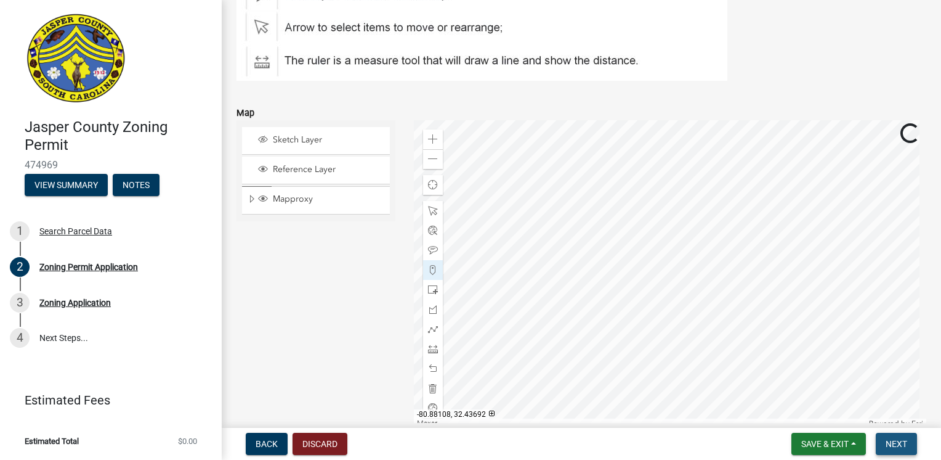
click at [676, 441] on span "Next" at bounding box center [897, 444] width 22 height 10
click at [676, 443] on span "Next" at bounding box center [897, 444] width 22 height 10
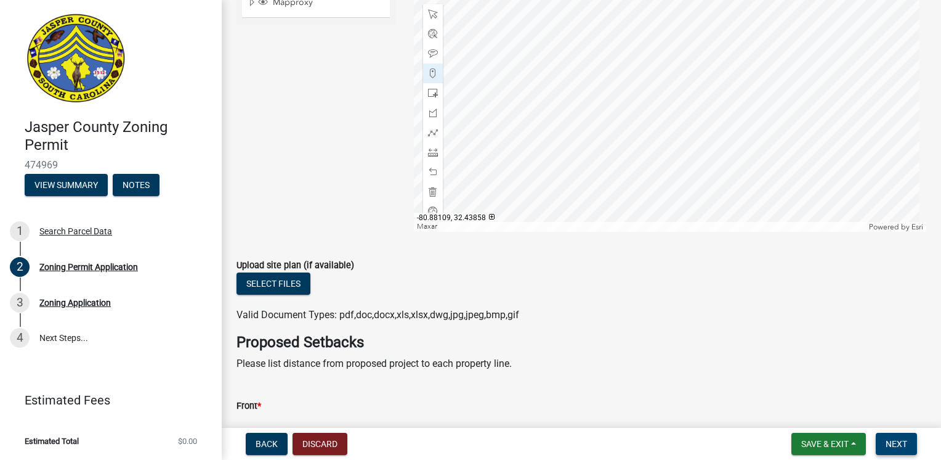
scroll to position [2464, 0]
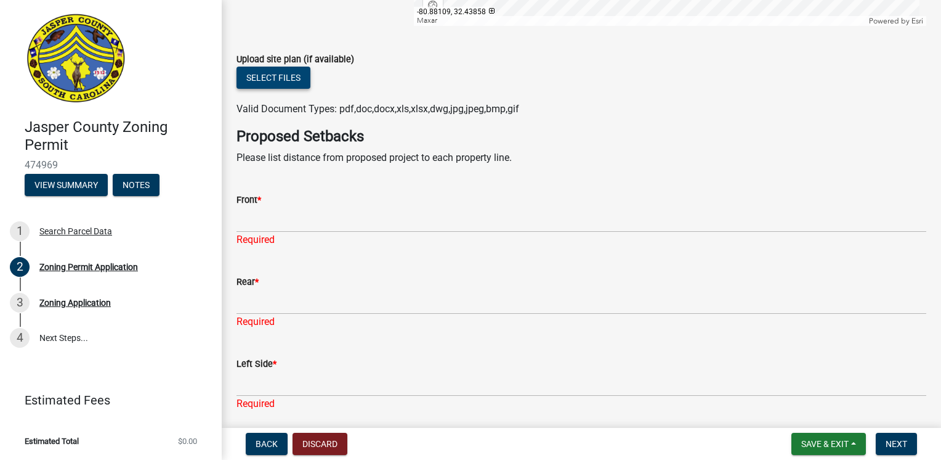
click at [267, 68] on button "Select files" at bounding box center [274, 78] width 74 height 22
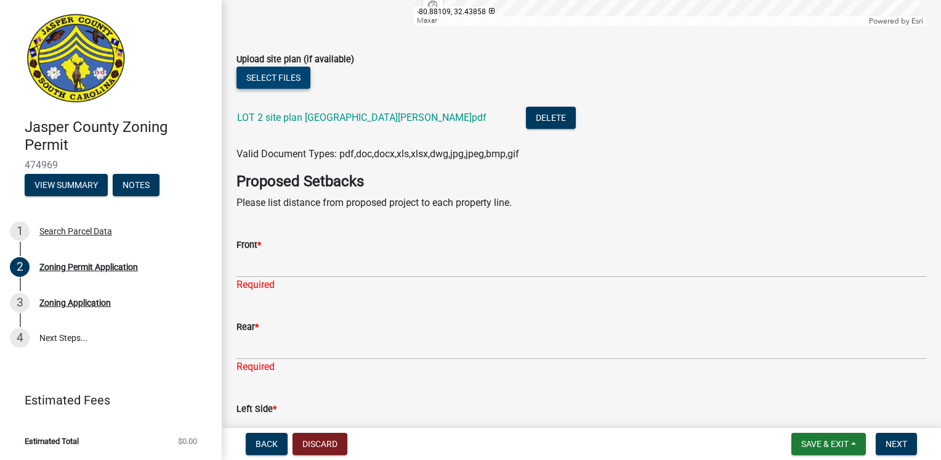
click at [280, 73] on button "Select files" at bounding box center [274, 78] width 74 height 22
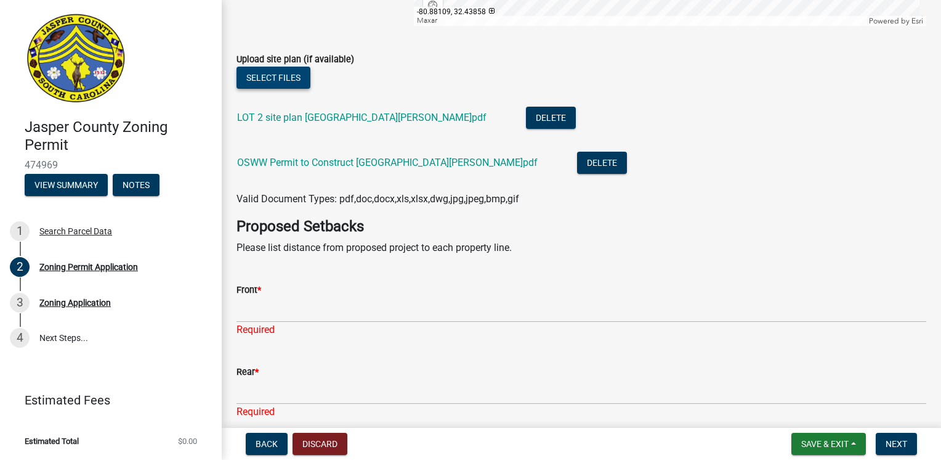
click at [288, 68] on button "Select files" at bounding box center [274, 78] width 74 height 22
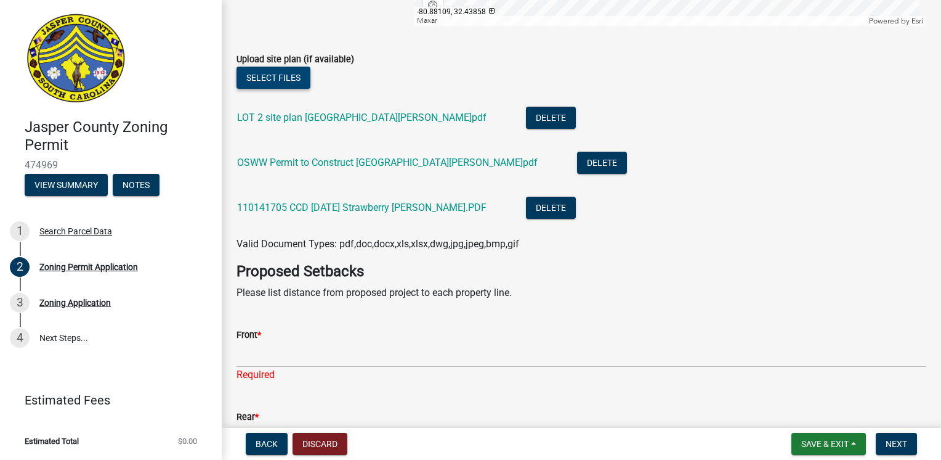
scroll to position [2670, 0]
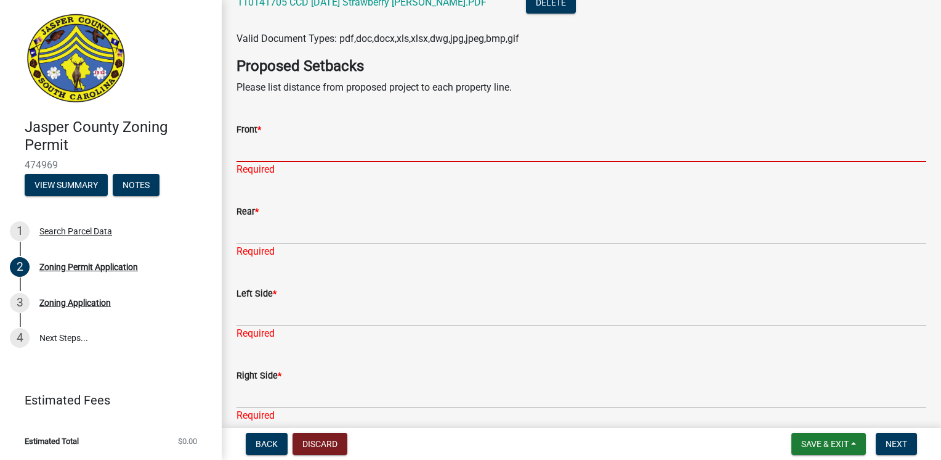
click at [277, 141] on input "Front *" at bounding box center [582, 149] width 690 height 25
type input "1"
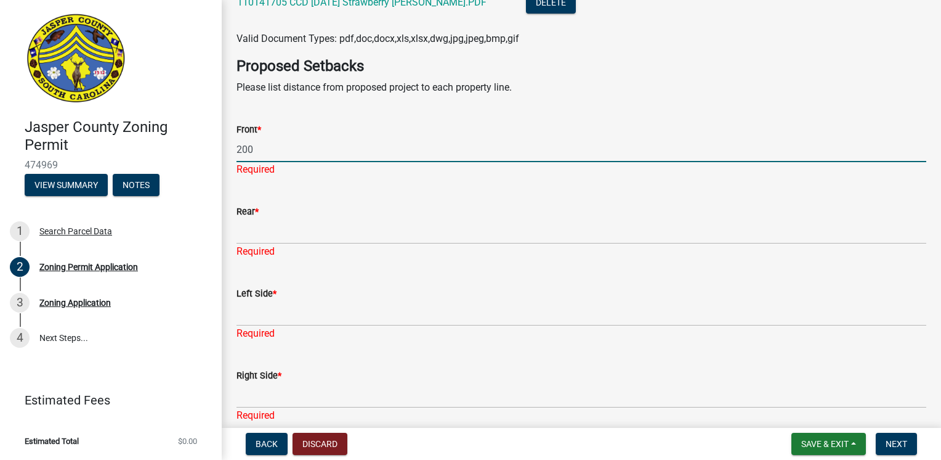
type input "200"
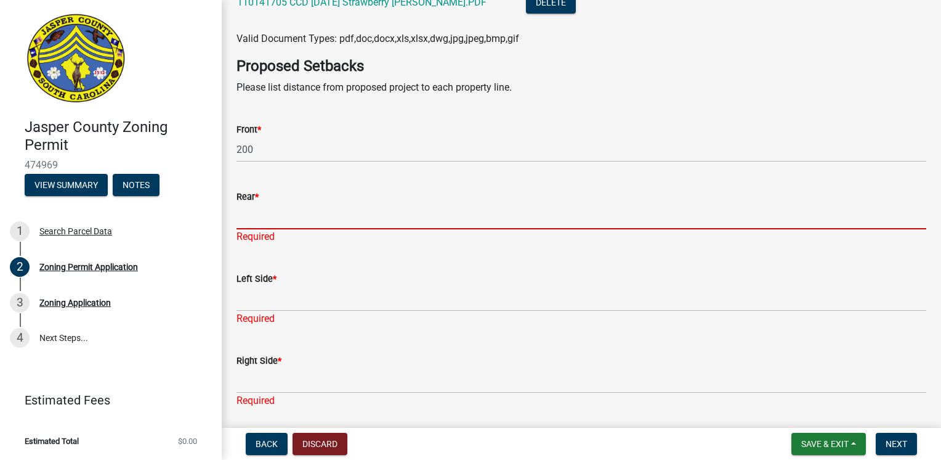
click at [270, 223] on div "Rear * Required" at bounding box center [582, 208] width 690 height 72
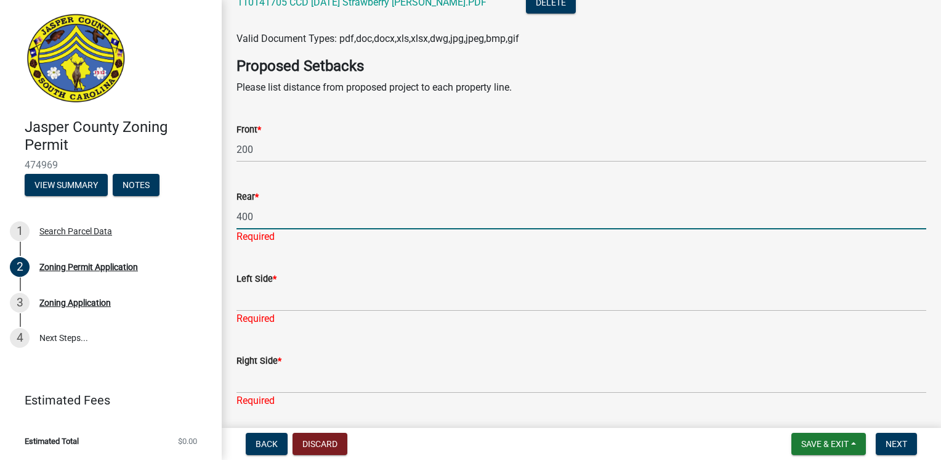
type input "400"
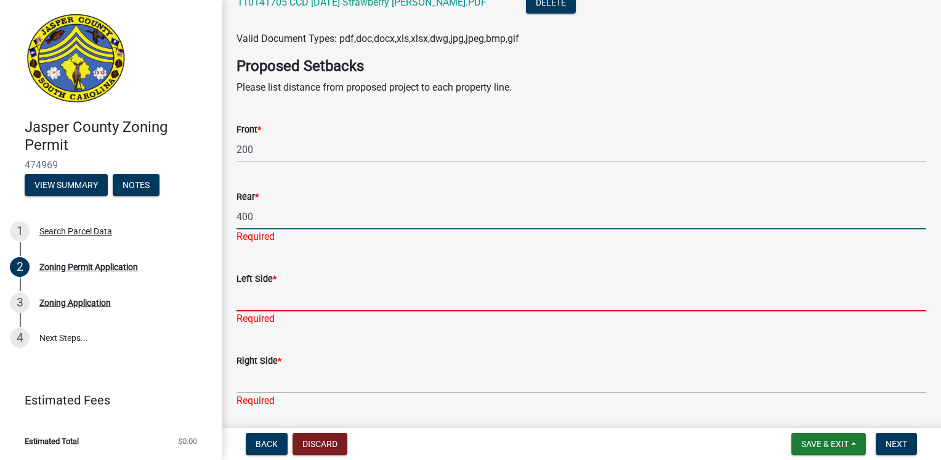
click at [264, 288] on input "Left Side *" at bounding box center [582, 298] width 690 height 25
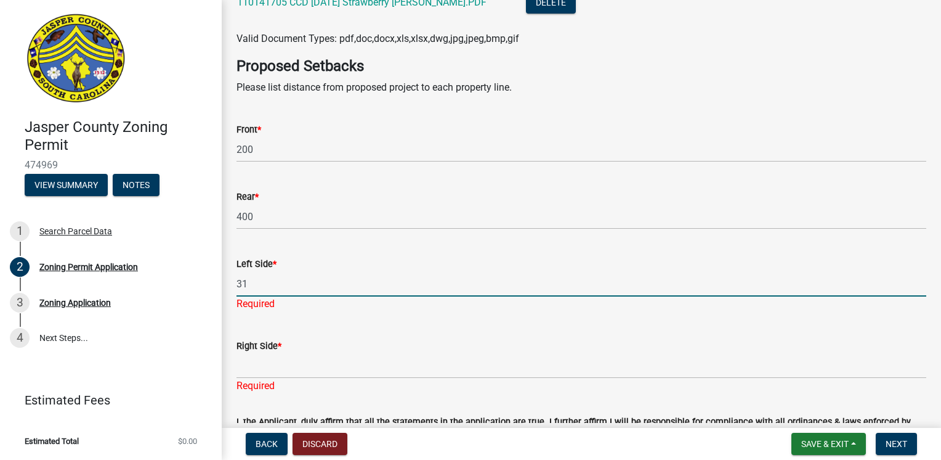
type input "31"
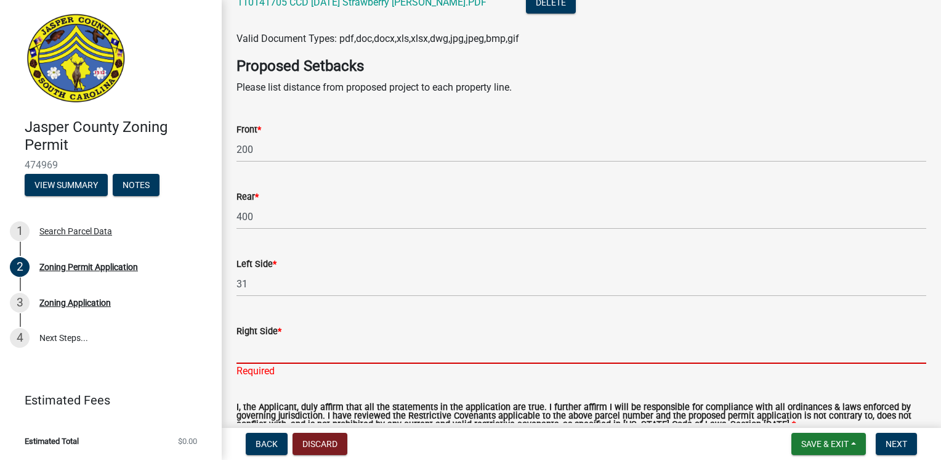
click at [269, 345] on input "Right Side *" at bounding box center [582, 350] width 690 height 25
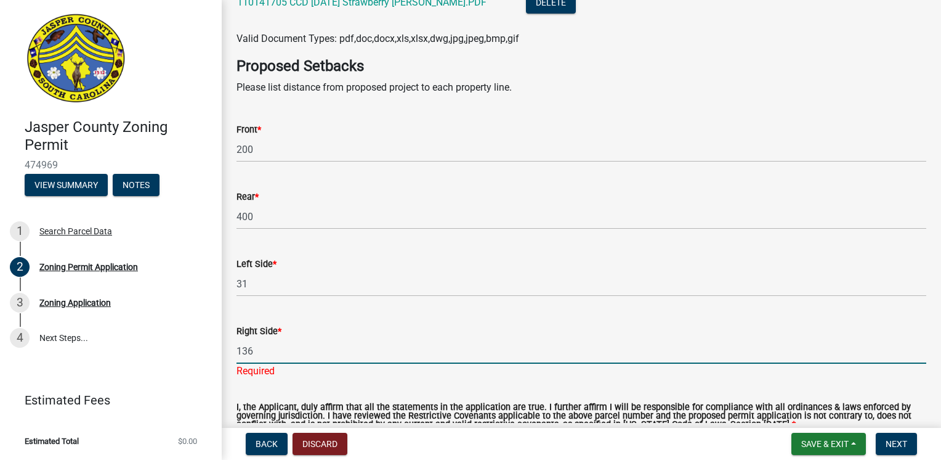
type input "136"
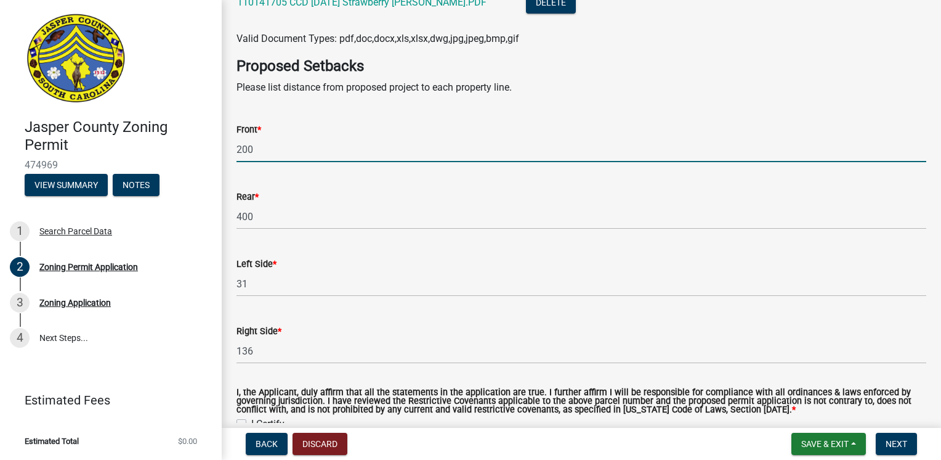
drag, startPoint x: 262, startPoint y: 143, endPoint x: 215, endPoint y: 145, distance: 46.9
click at [215, 145] on div "[GEOGRAPHIC_DATA] Zoning Permit 474969 View Summary Notes 1 Search Parcel Data …" at bounding box center [470, 230] width 941 height 460
type input "300"
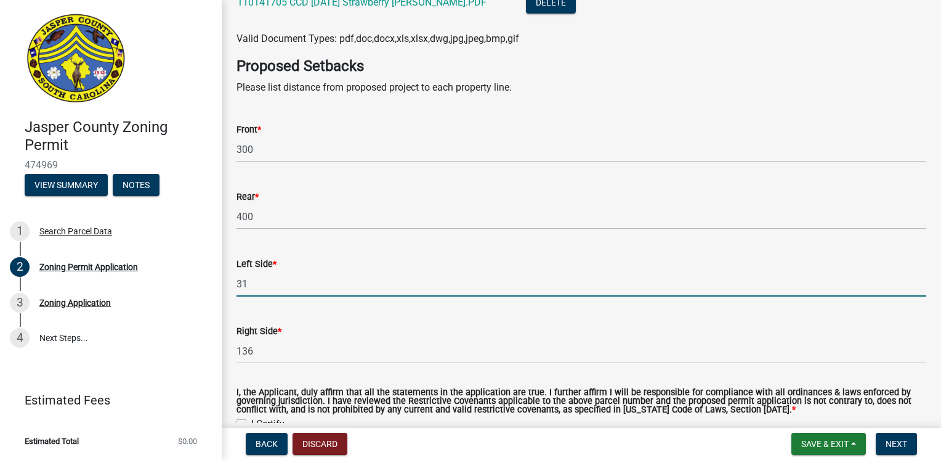
drag, startPoint x: 259, startPoint y: 277, endPoint x: 251, endPoint y: 277, distance: 7.4
click at [251, 277] on input "31" at bounding box center [582, 283] width 690 height 25
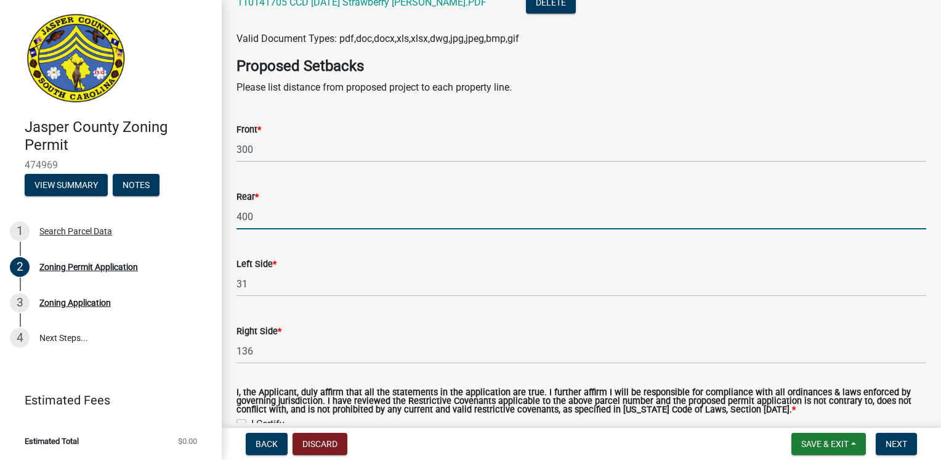
drag, startPoint x: 260, startPoint y: 209, endPoint x: 227, endPoint y: 203, distance: 33.7
click at [227, 203] on div "Rear * 400" at bounding box center [581, 200] width 709 height 57
type input "1000"
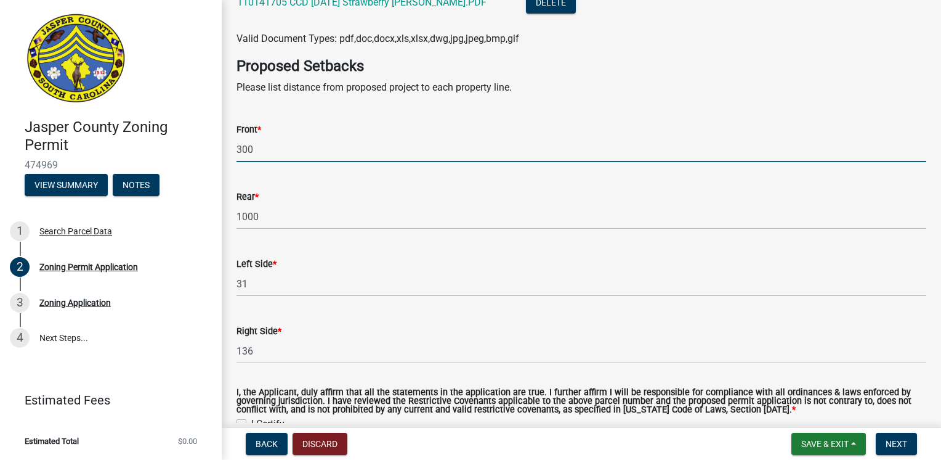
drag, startPoint x: 262, startPoint y: 139, endPoint x: 187, endPoint y: 136, distance: 74.6
click at [187, 137] on div "[GEOGRAPHIC_DATA] Zoning Permit 474969 View Summary Notes 1 Search Parcel Data …" at bounding box center [470, 230] width 941 height 460
type input "590"
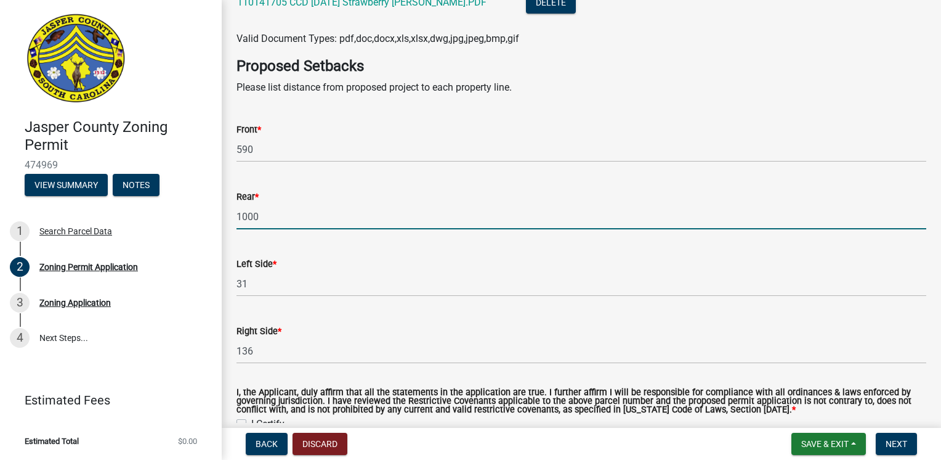
drag, startPoint x: 266, startPoint y: 208, endPoint x: 224, endPoint y: 193, distance: 44.6
click at [210, 200] on div "[GEOGRAPHIC_DATA] Zoning Permit 474969 View Summary Notes 1 Search Parcel Data …" at bounding box center [470, 230] width 941 height 460
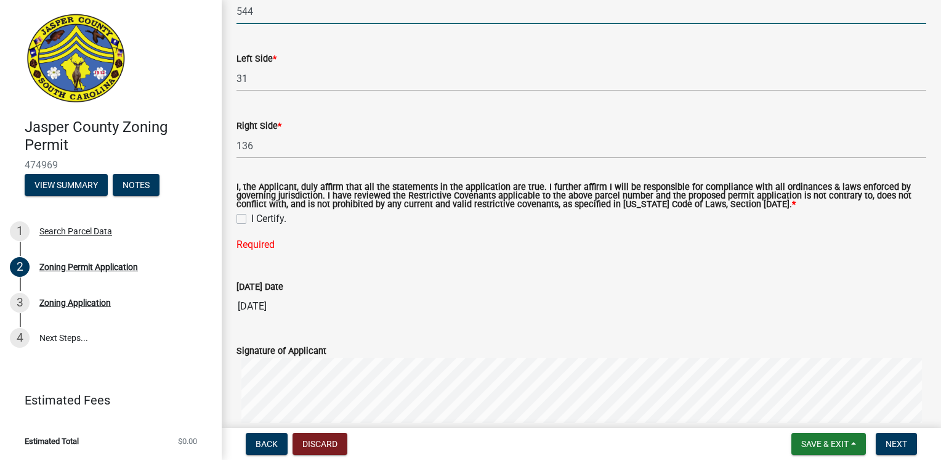
type input "544"
click at [251, 213] on label "I Certify." at bounding box center [268, 218] width 35 height 15
click at [251, 213] on input "I Certify." at bounding box center [255, 215] width 8 height 8
checkbox input "true"
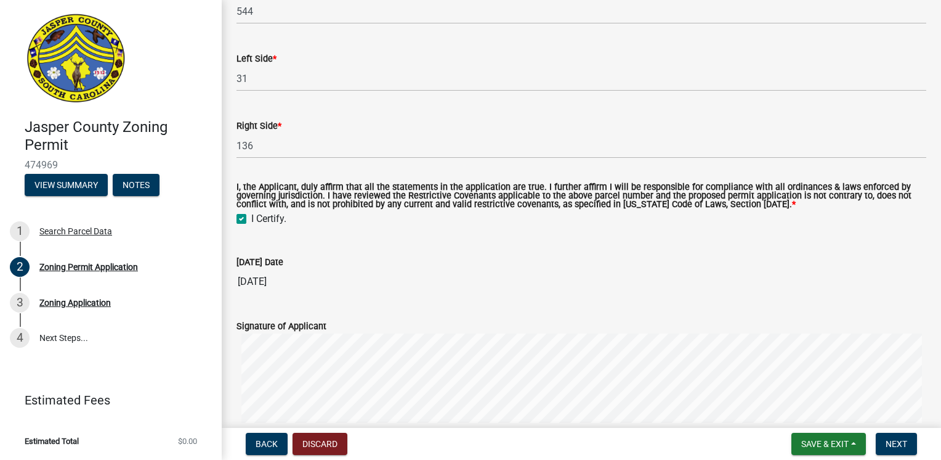
scroll to position [3081, 0]
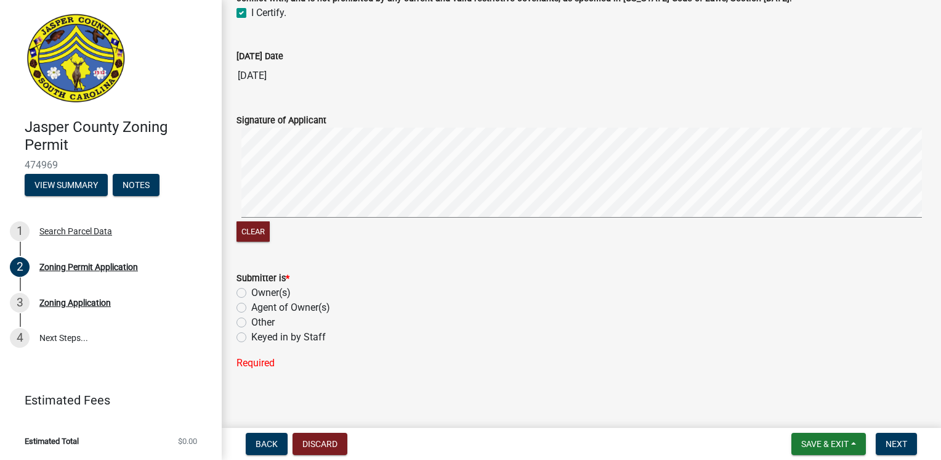
click at [404, 234] on div "Clear" at bounding box center [582, 186] width 690 height 116
click at [251, 303] on label "Agent of Owner(s)" at bounding box center [290, 307] width 79 height 15
click at [251, 303] on input "Agent of Owner(s)" at bounding box center [255, 304] width 8 height 8
radio input "true"
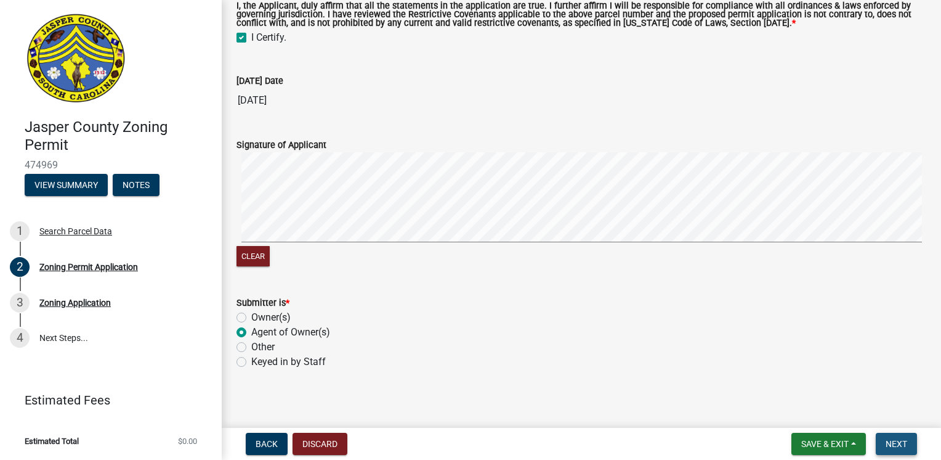
click at [676, 445] on span "Next" at bounding box center [897, 444] width 22 height 10
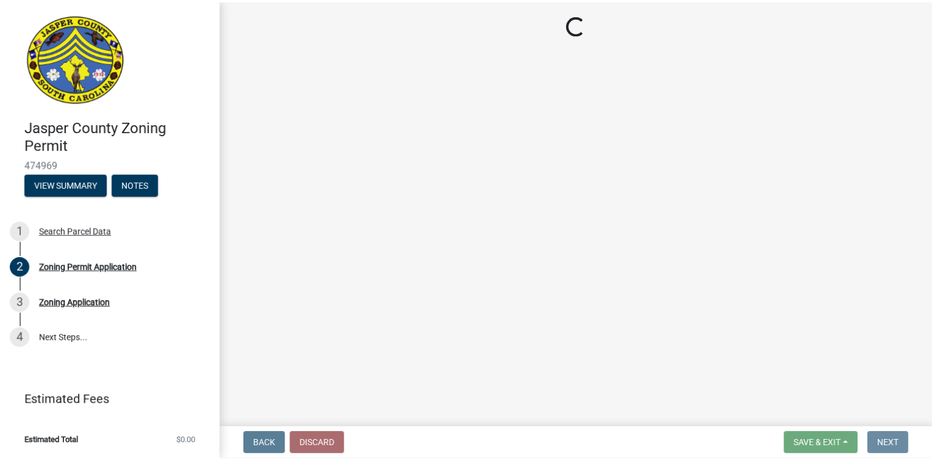
scroll to position [0, 0]
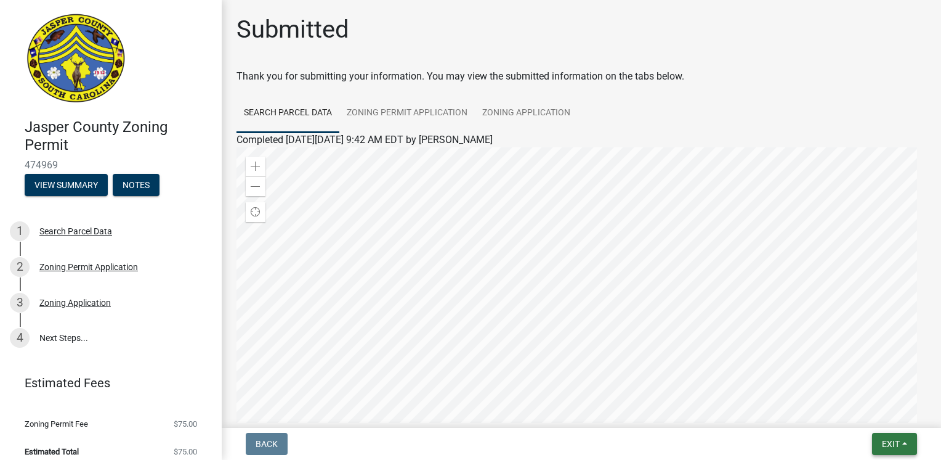
click at [676, 444] on span "Exit" at bounding box center [891, 444] width 18 height 10
click at [676, 408] on button "Save & Exit" at bounding box center [868, 412] width 99 height 30
